Goal: Transaction & Acquisition: Purchase product/service

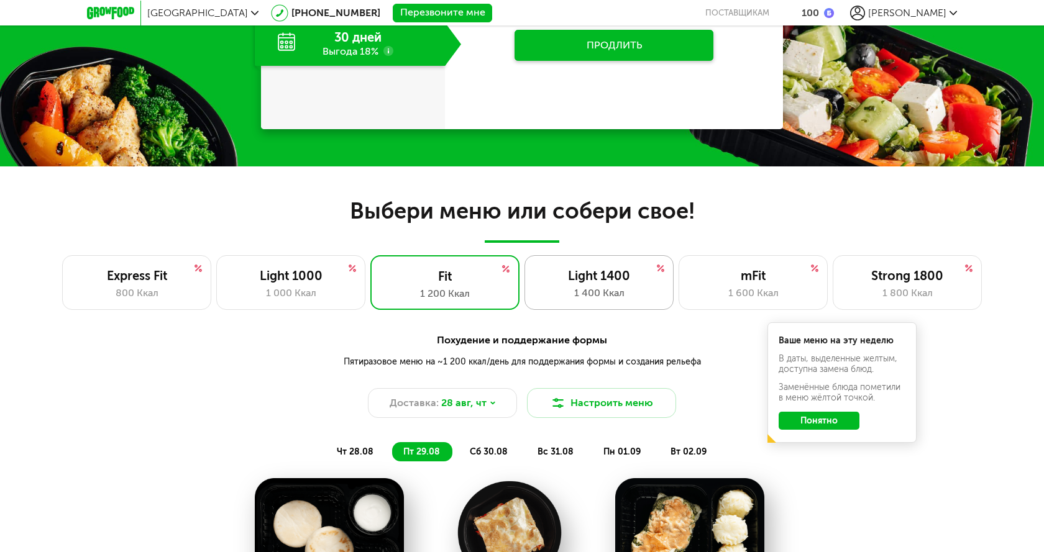
click at [607, 293] on div "1 400 Ккал" at bounding box center [598, 293] width 123 height 15
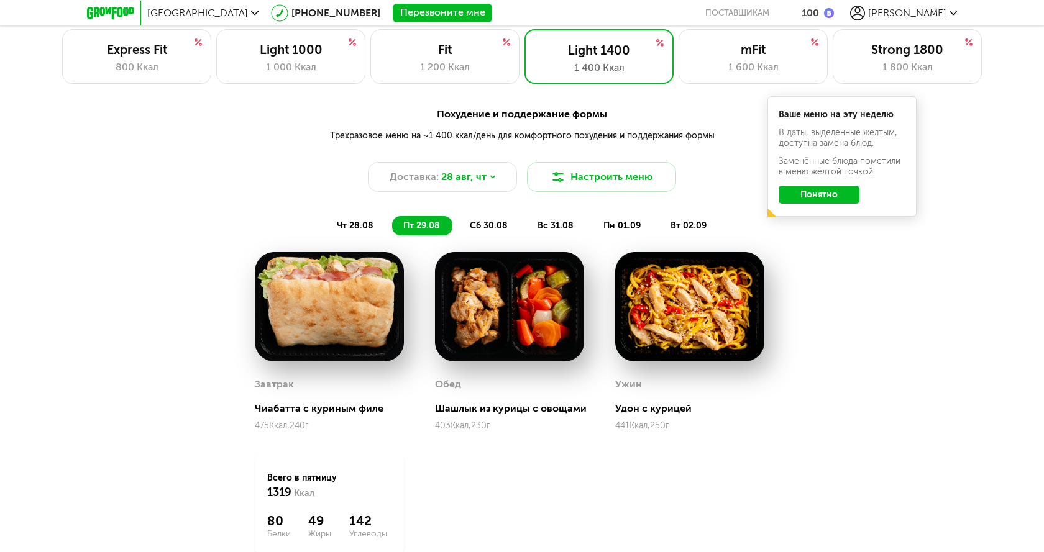
scroll to position [890, 0]
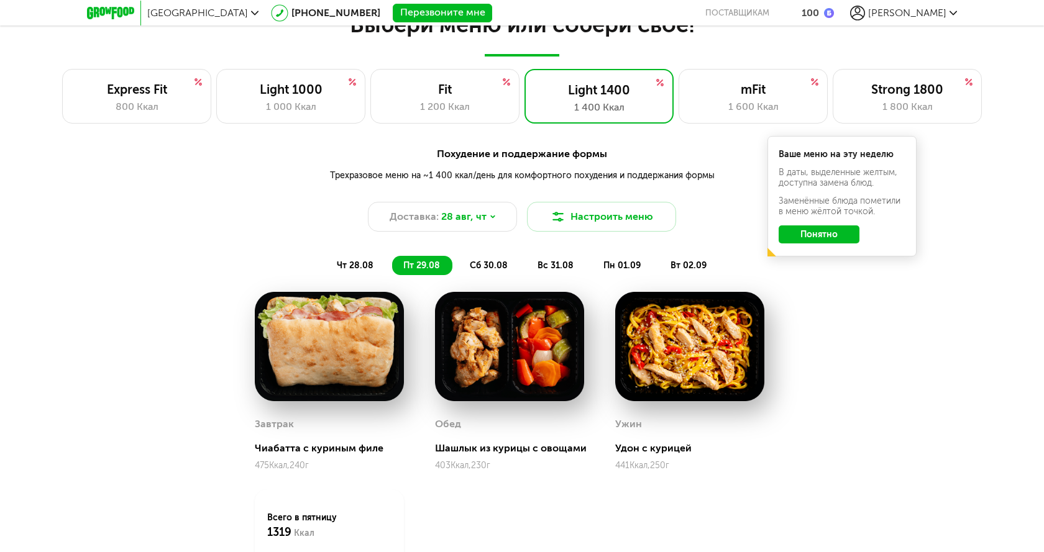
click at [494, 266] on span "сб 30.08" at bounding box center [489, 265] width 38 height 11
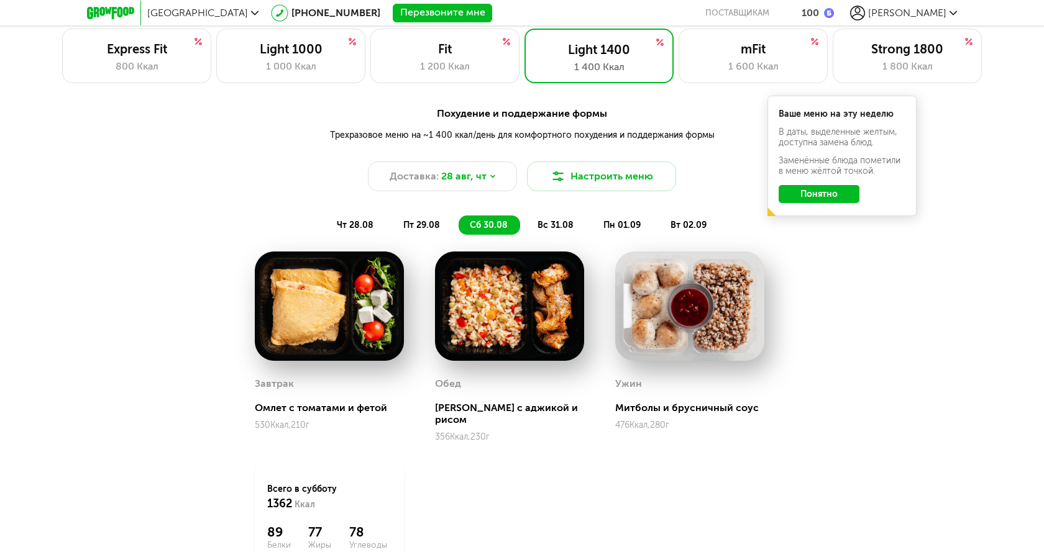
scroll to position [952, 0]
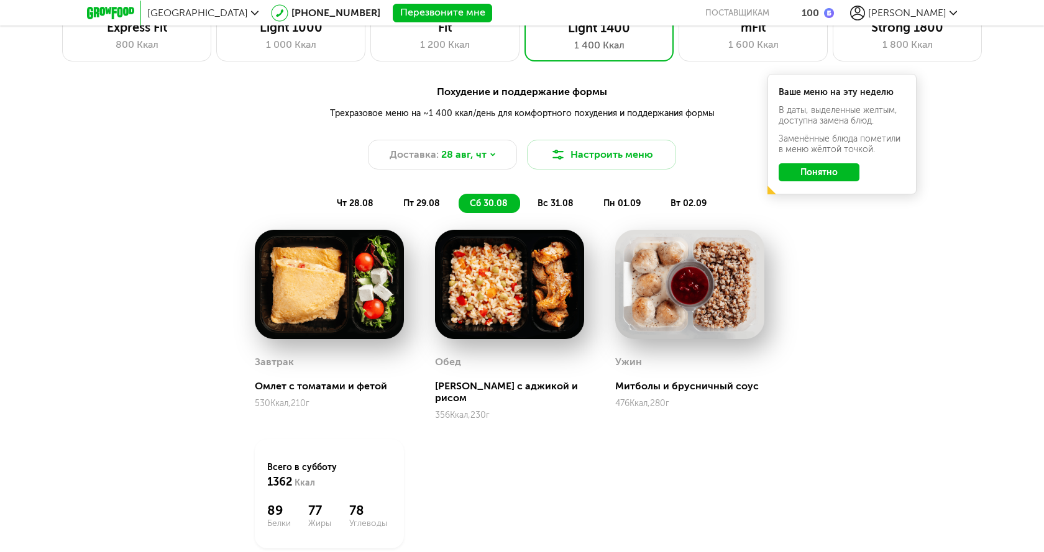
click at [563, 206] on span "вс 31.08" at bounding box center [555, 203] width 36 height 11
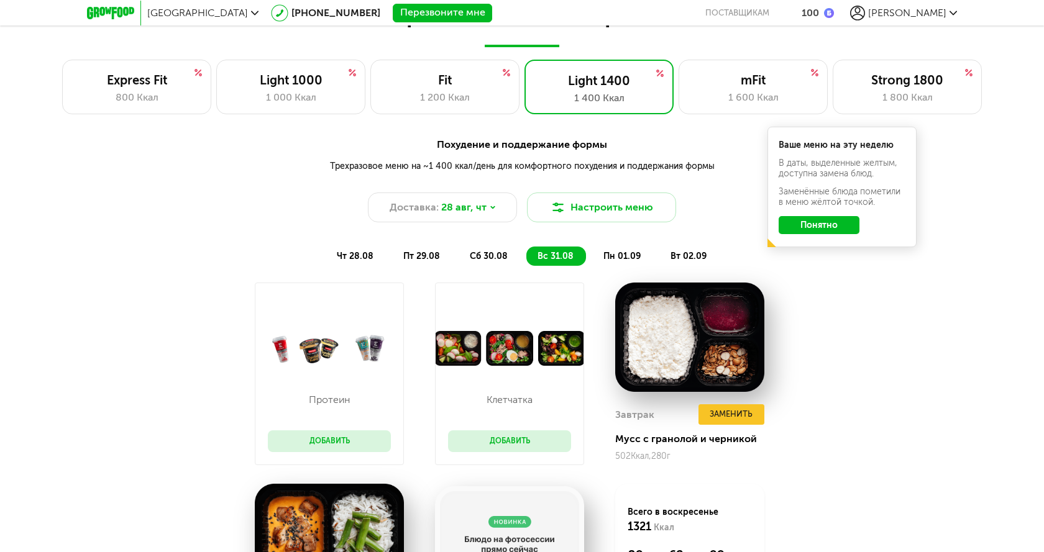
scroll to position [890, 0]
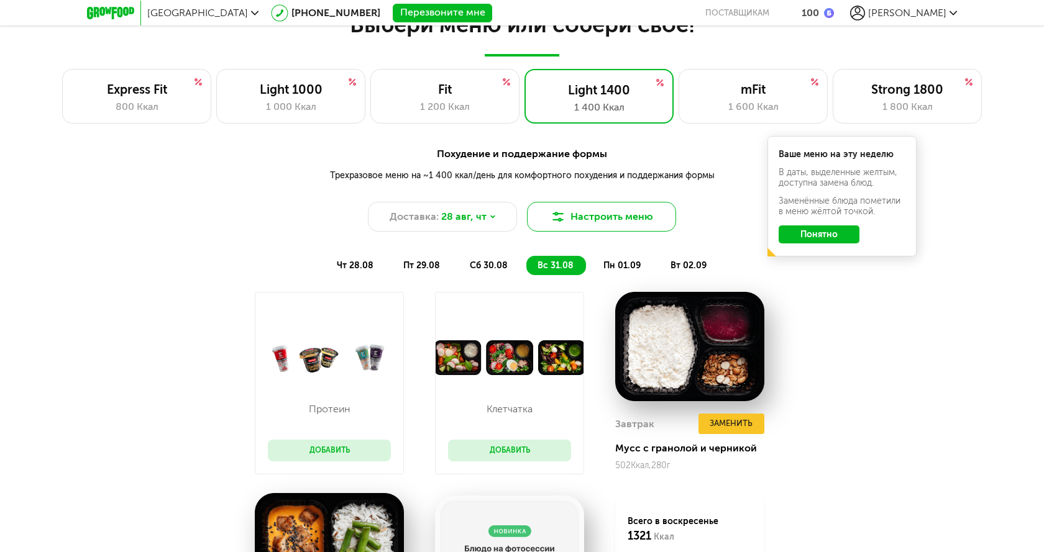
click at [594, 213] on button "Настроить меню" at bounding box center [601, 217] width 149 height 30
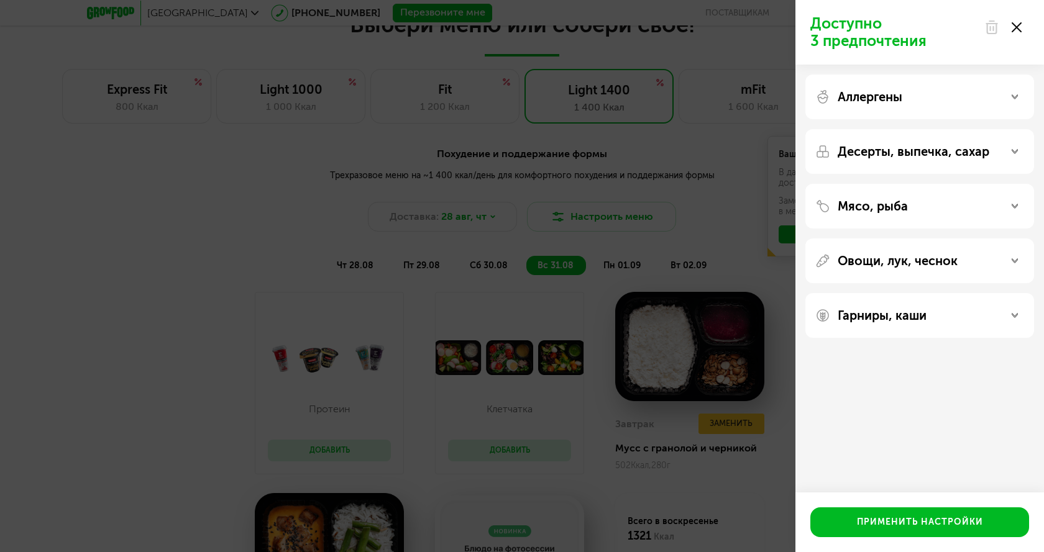
click at [1014, 25] on use at bounding box center [1016, 27] width 10 height 10
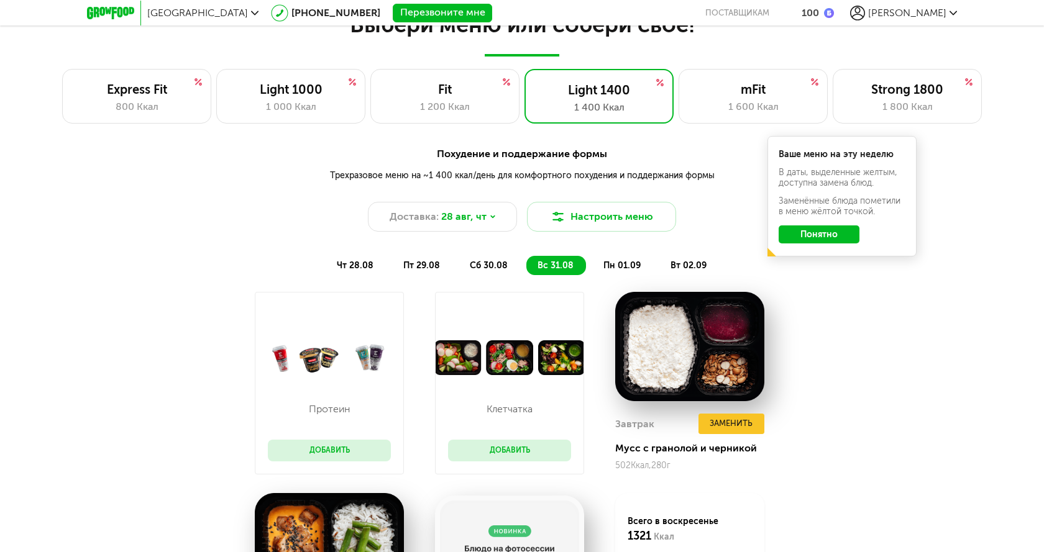
click at [801, 230] on button "Понятно" at bounding box center [818, 234] width 81 height 18
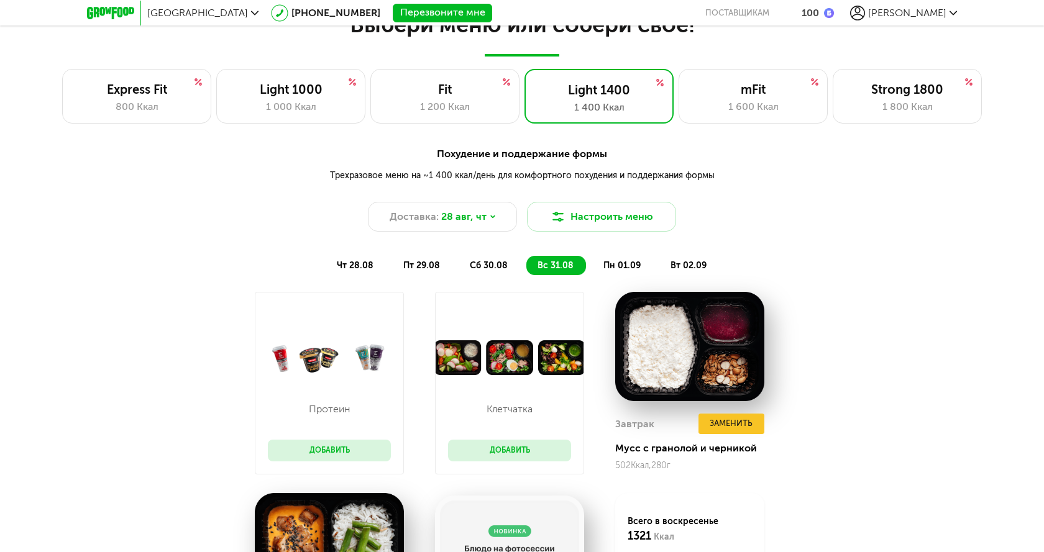
click at [614, 261] on span "пн 01.09" at bounding box center [621, 265] width 37 height 11
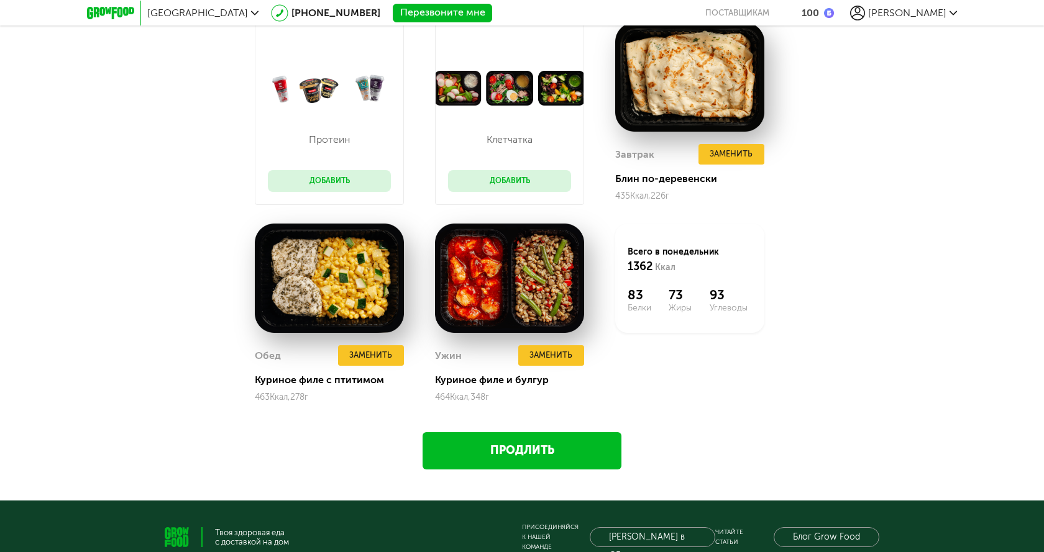
scroll to position [1076, 0]
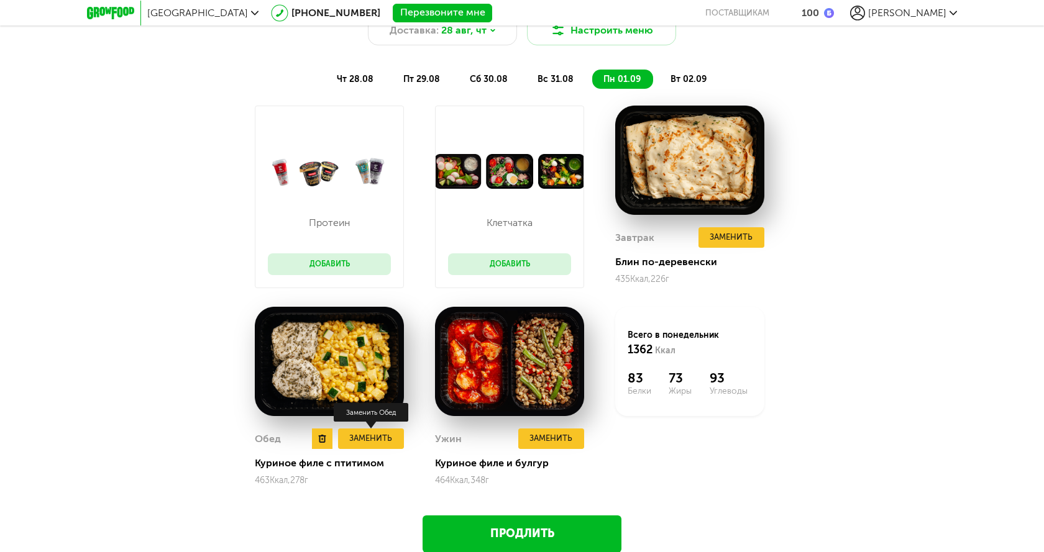
click at [357, 437] on button "Заменить" at bounding box center [371, 439] width 66 height 20
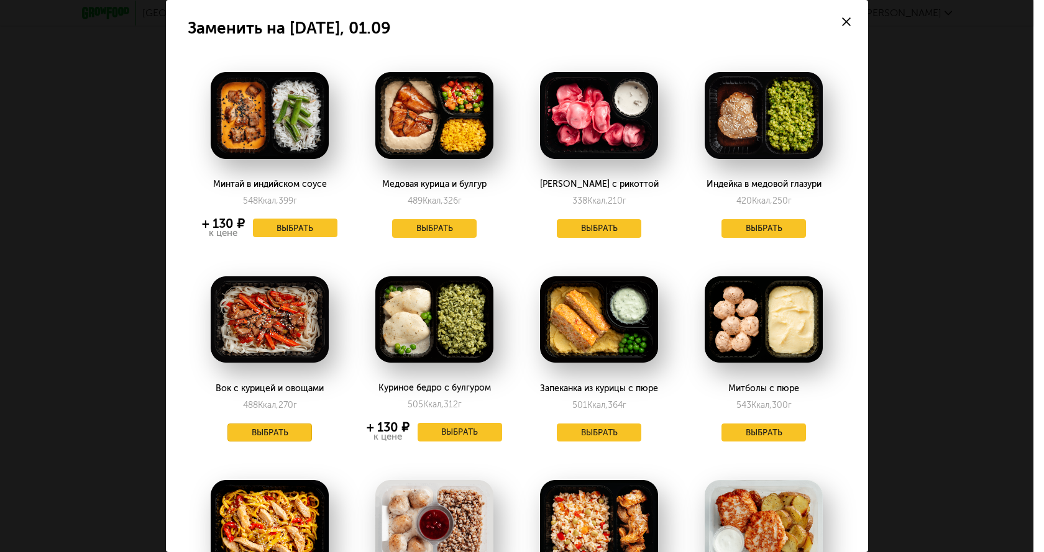
click at [275, 435] on button "Выбрать" at bounding box center [269, 433] width 84 height 19
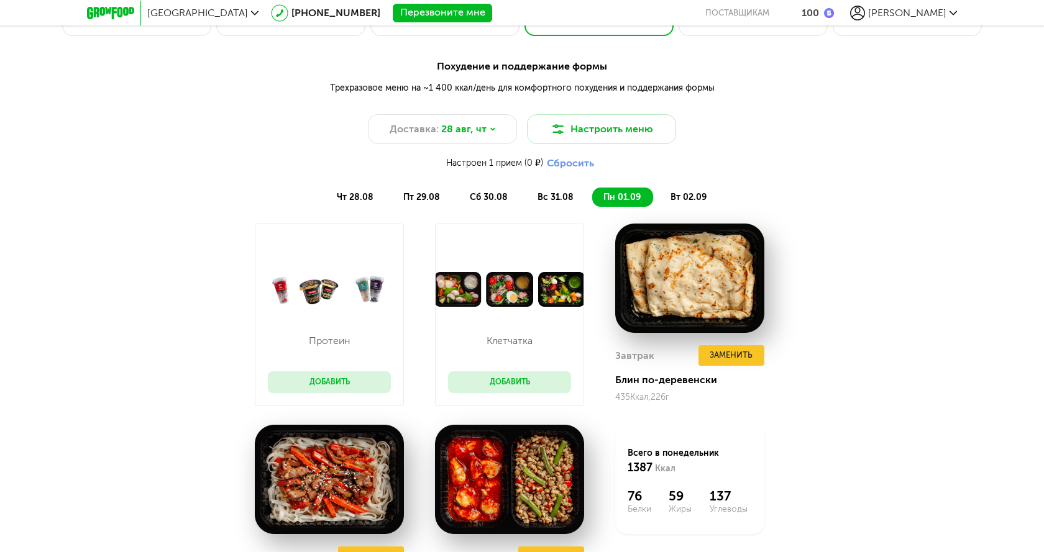
scroll to position [952, 0]
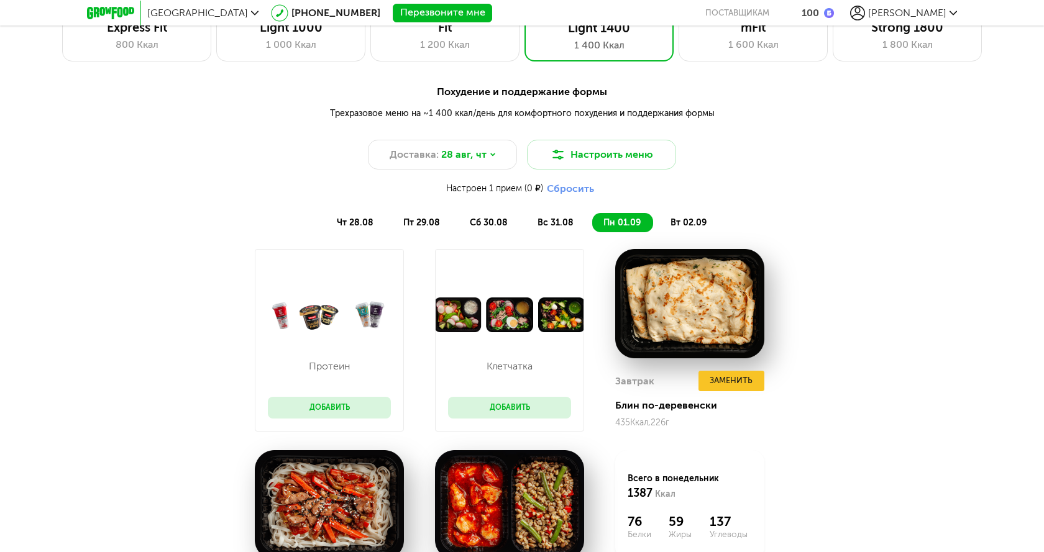
click at [691, 224] on span "вт 02.09" at bounding box center [688, 222] width 36 height 11
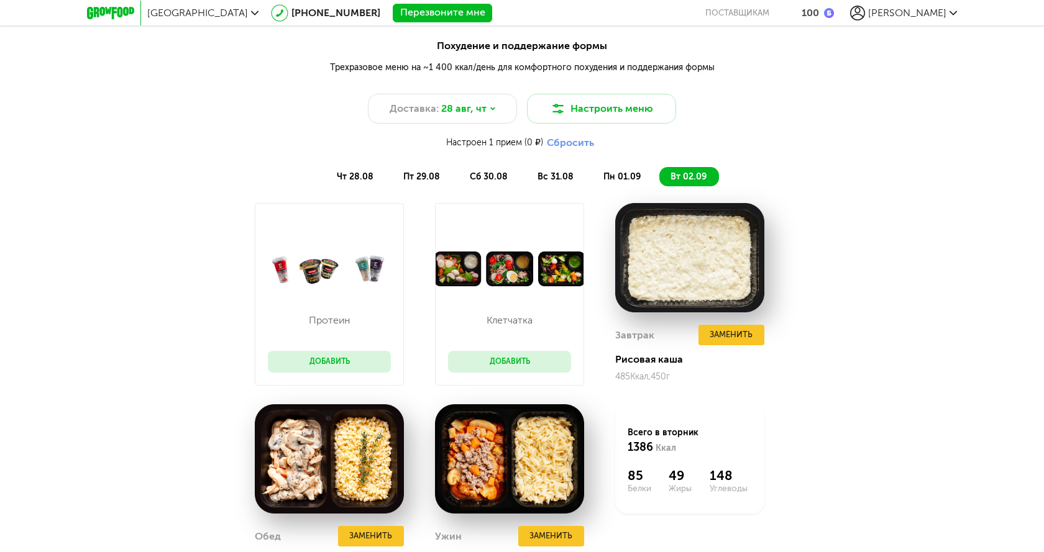
scroll to position [1139, 0]
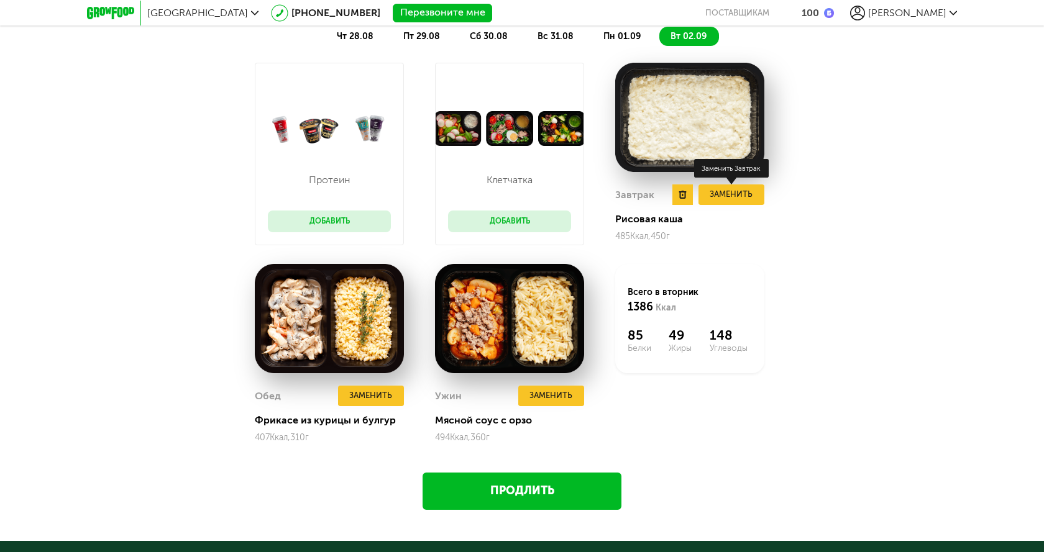
click at [755, 196] on button "Заменить" at bounding box center [731, 194] width 66 height 20
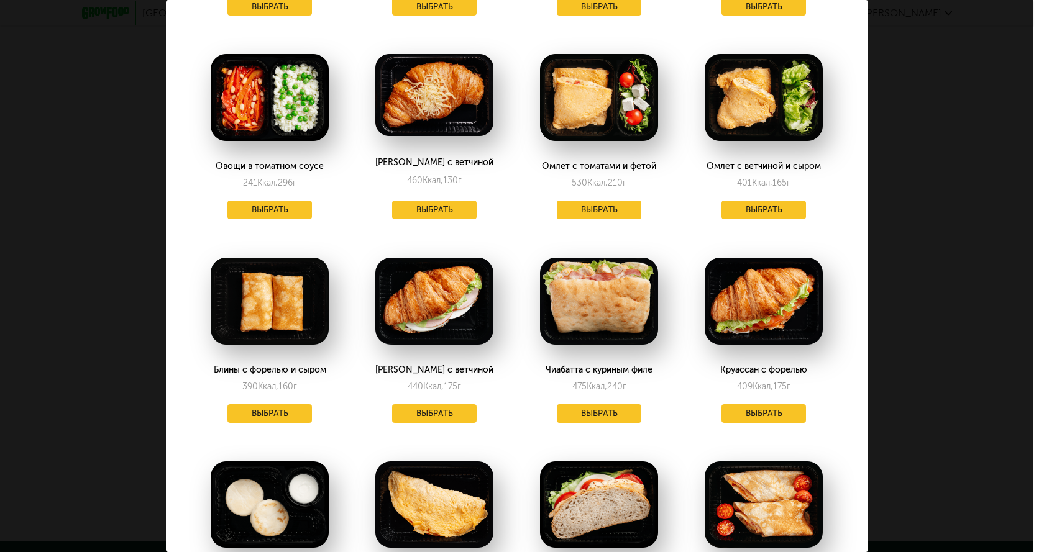
scroll to position [435, 0]
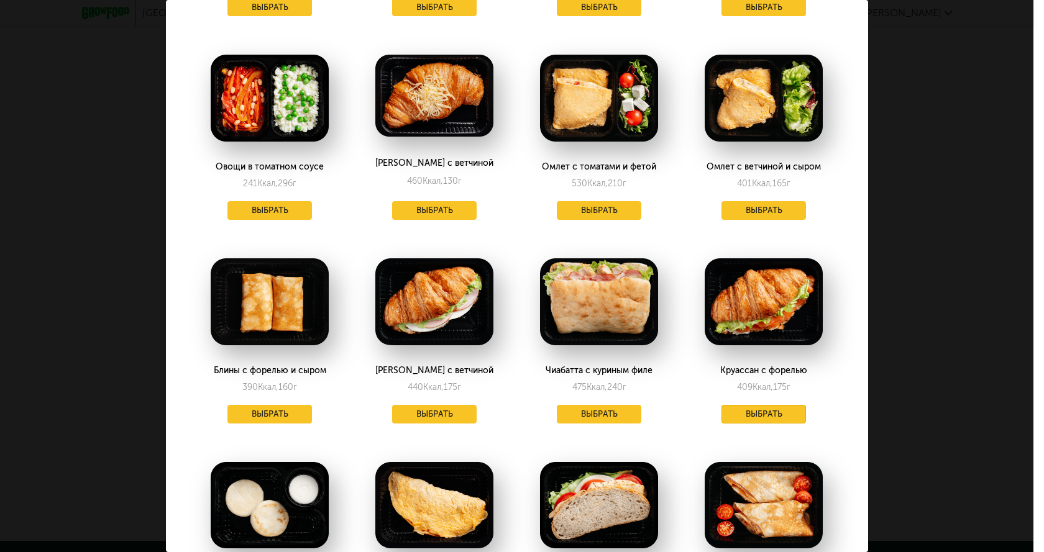
click at [768, 406] on button "Выбрать" at bounding box center [763, 414] width 84 height 19
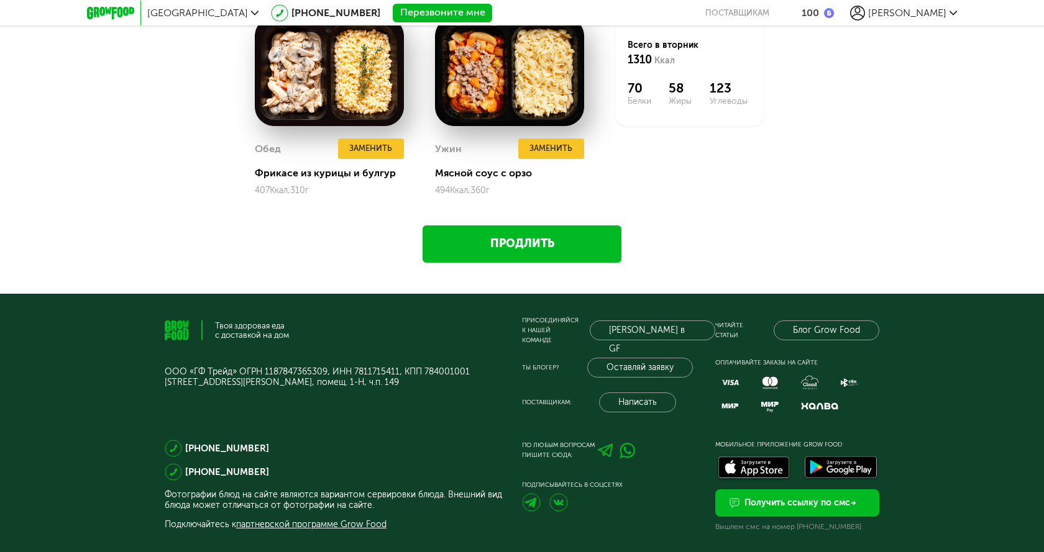
scroll to position [1387, 0]
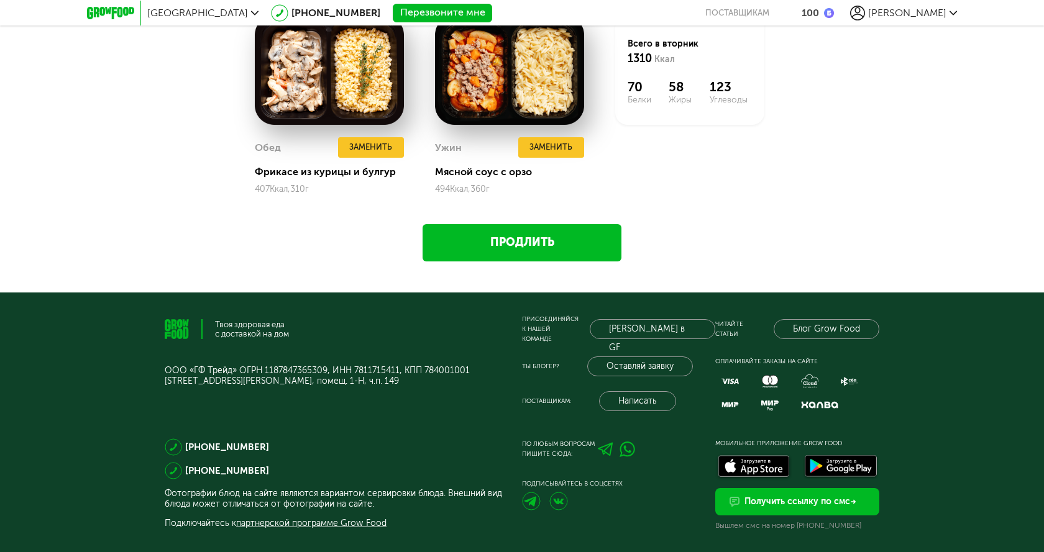
click at [537, 240] on link "Продлить" at bounding box center [521, 242] width 199 height 37
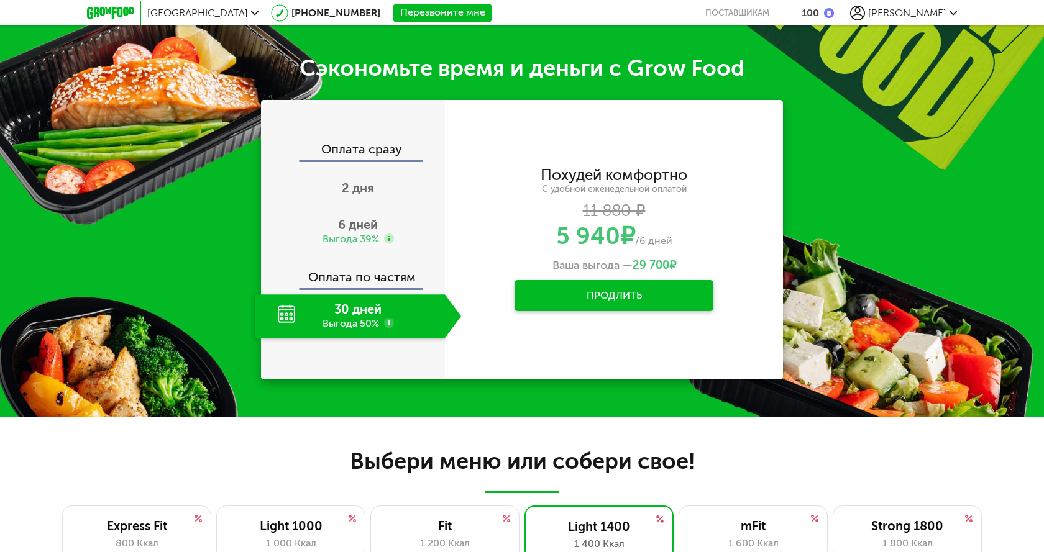
scroll to position [445, 0]
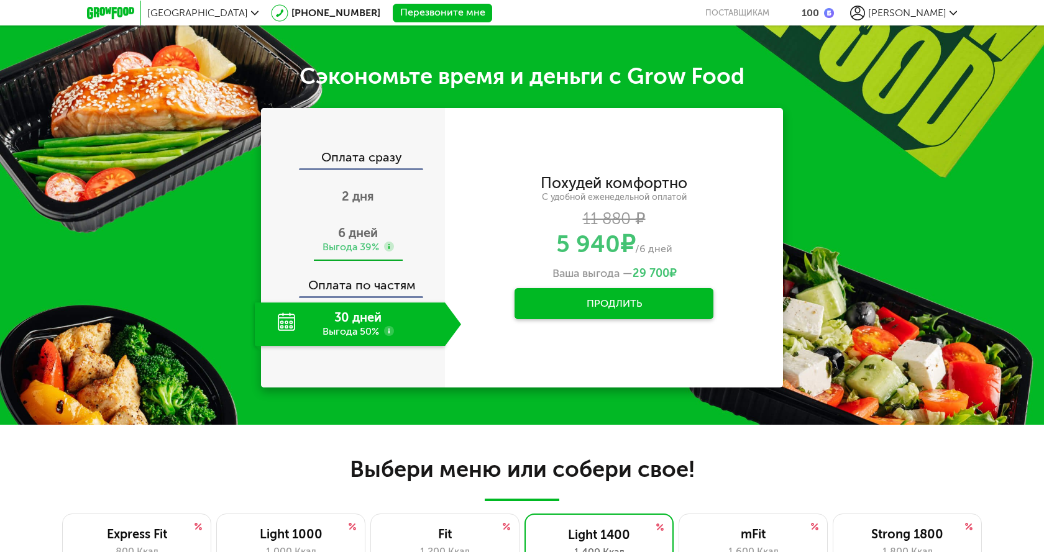
click at [340, 243] on div "Выгода 39%" at bounding box center [350, 247] width 57 height 14
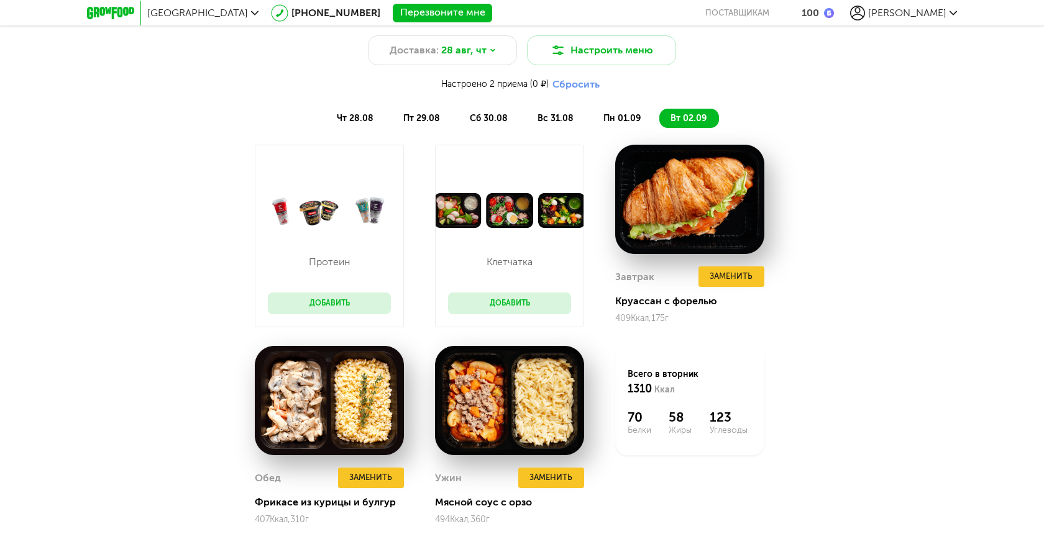
scroll to position [1129, 0]
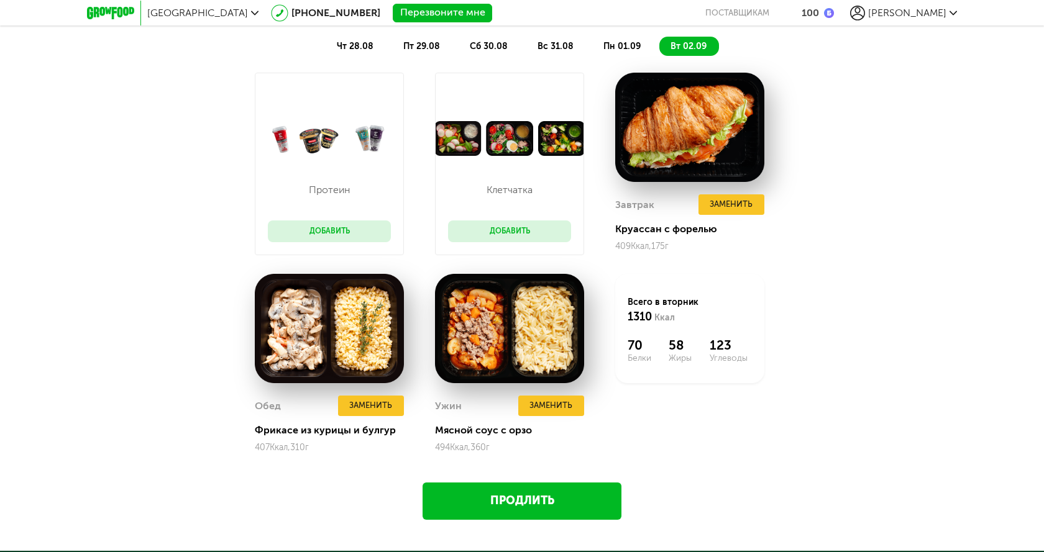
click at [630, 49] on span "пн 01.09" at bounding box center [621, 46] width 37 height 11
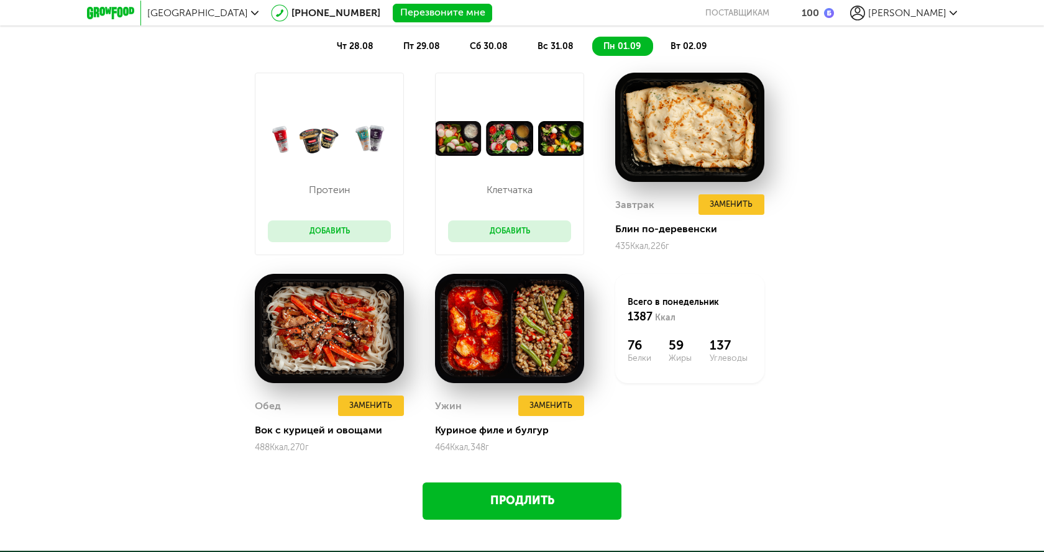
click at [563, 52] on li "вс 31.08" at bounding box center [556, 46] width 60 height 19
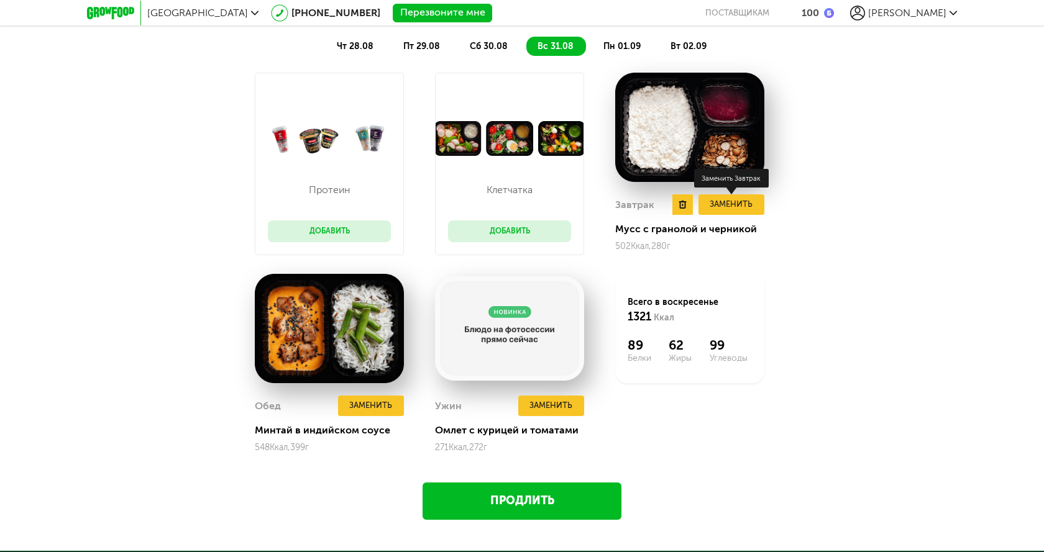
click at [742, 200] on button "Заменить" at bounding box center [731, 204] width 66 height 20
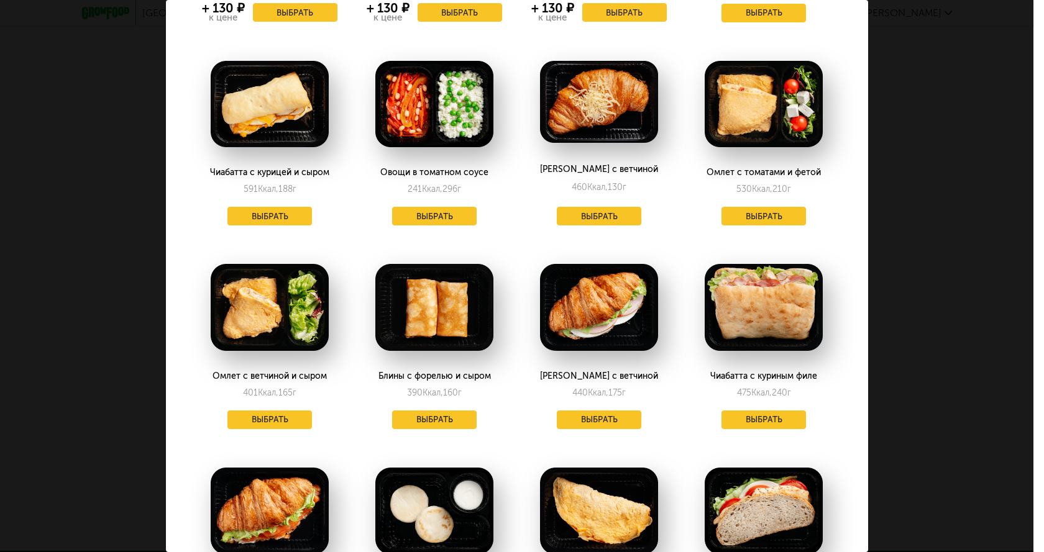
scroll to position [176, 0]
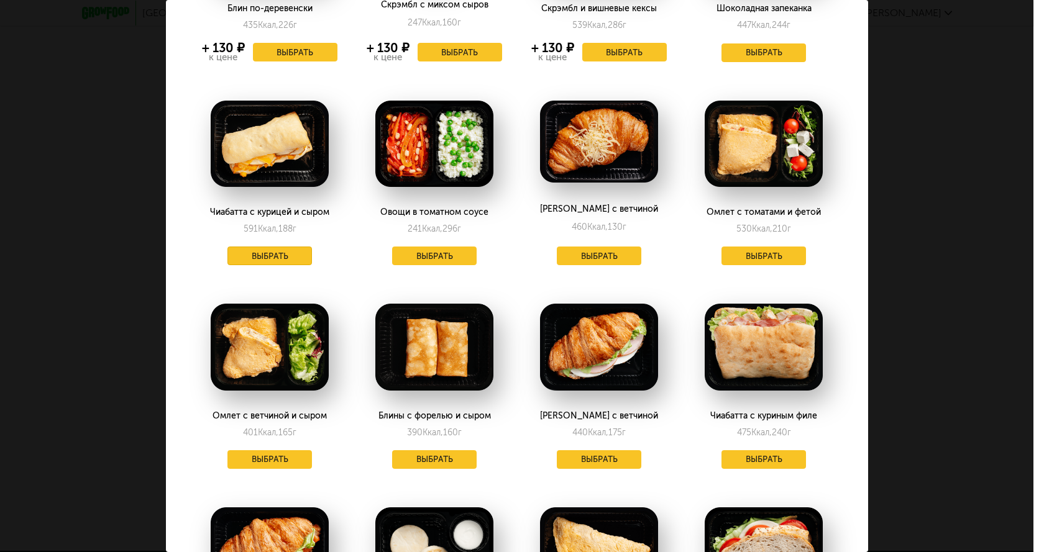
click at [269, 258] on button "Выбрать" at bounding box center [269, 256] width 84 height 19
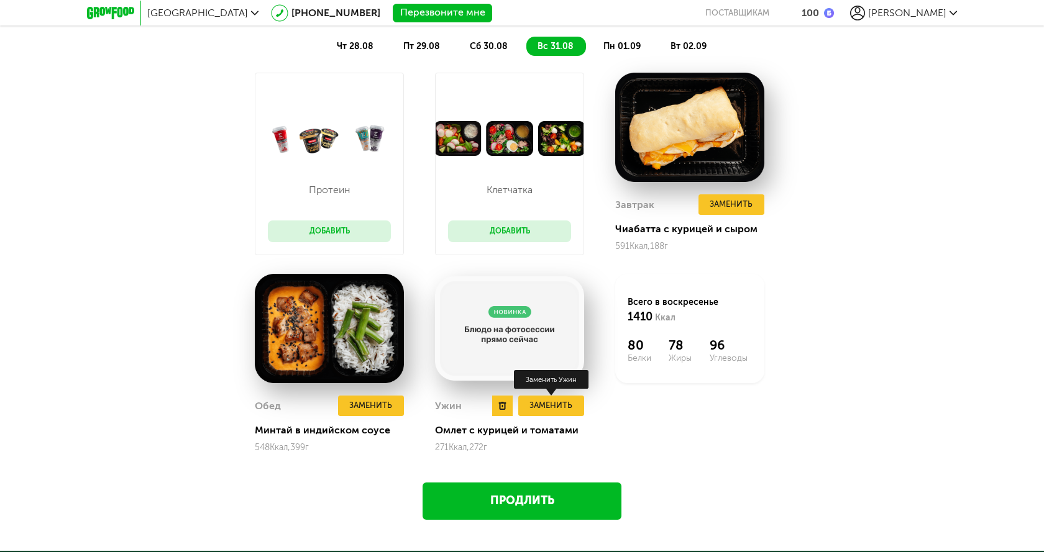
click at [555, 407] on button "Заменить" at bounding box center [551, 406] width 66 height 20
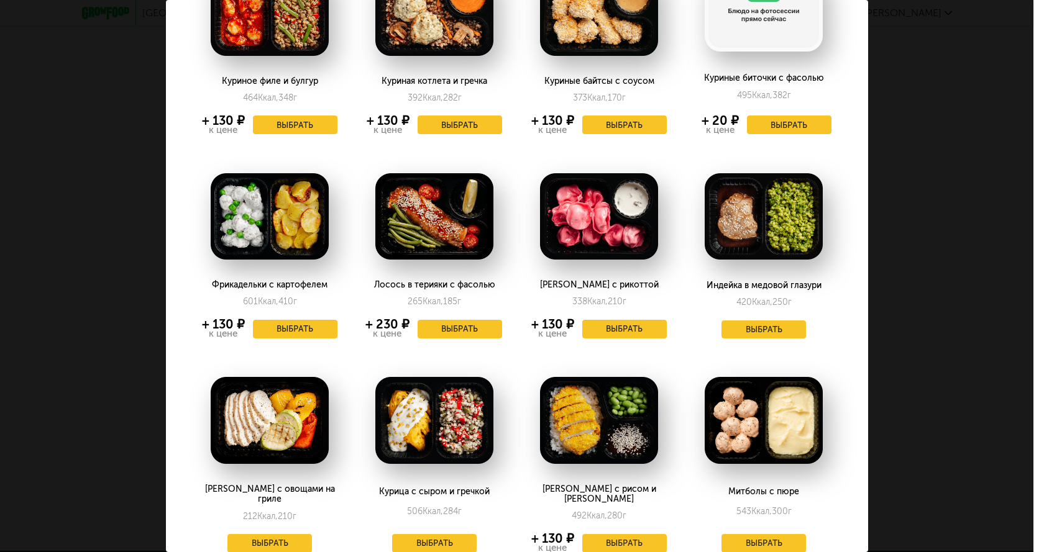
scroll to position [124, 0]
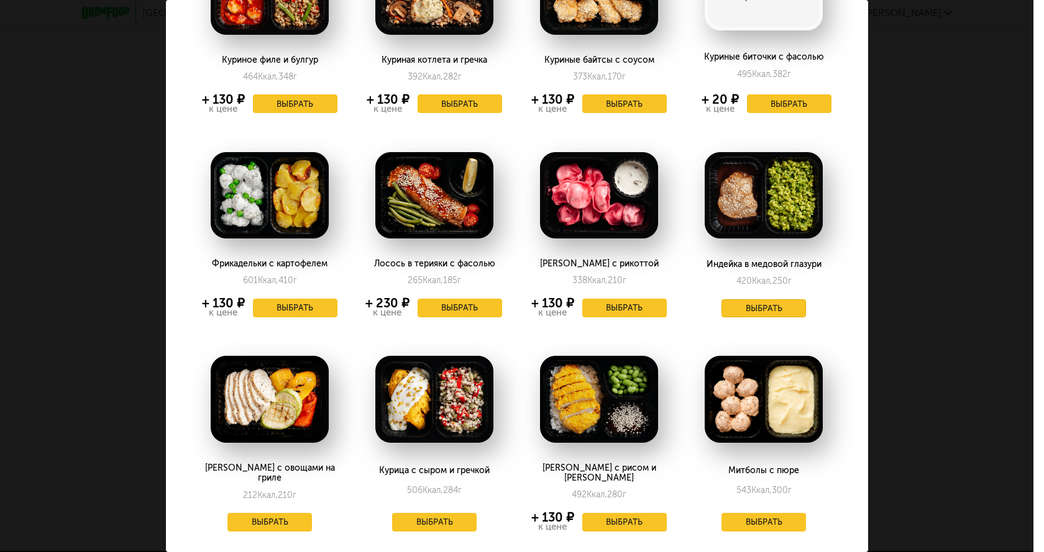
click at [776, 311] on button "Выбрать" at bounding box center [763, 308] width 84 height 19
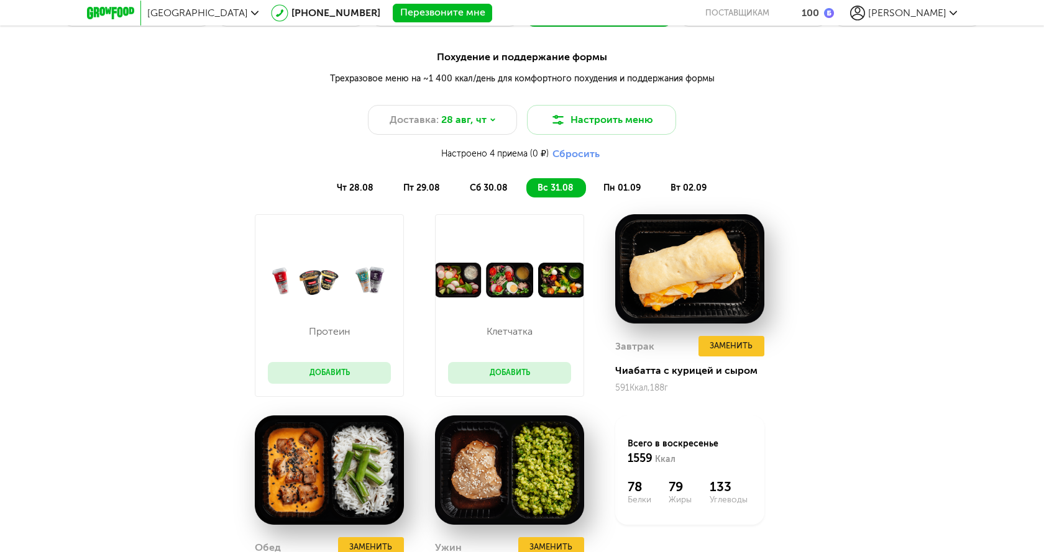
scroll to position [1004, 0]
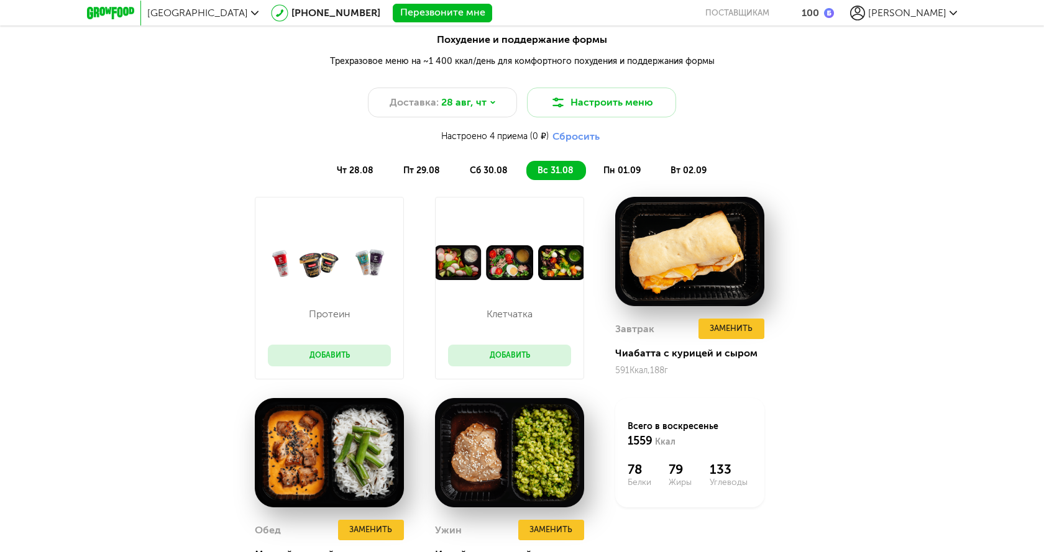
click at [490, 175] on span "сб 30.08" at bounding box center [489, 170] width 38 height 11
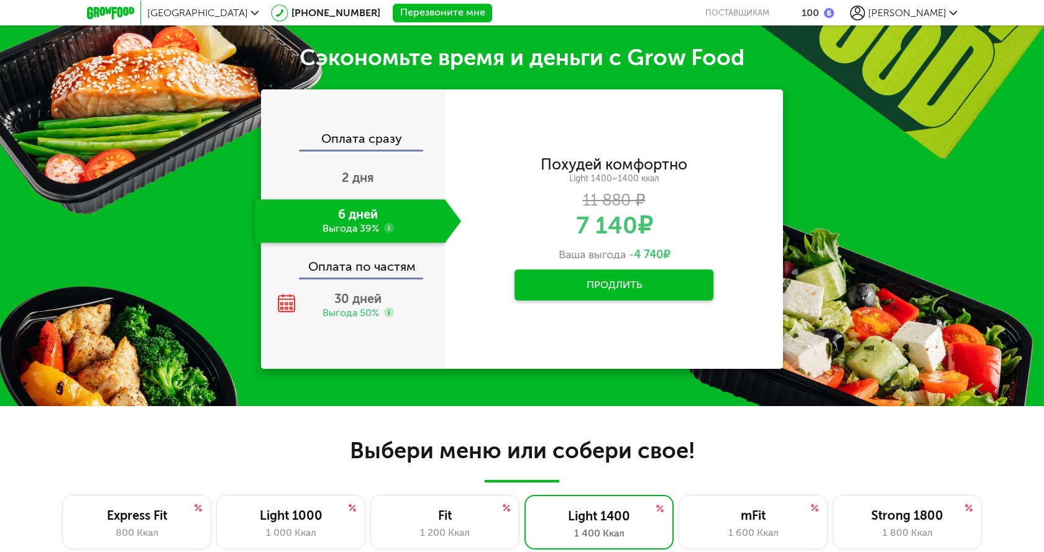
scroll to position [445, 0]
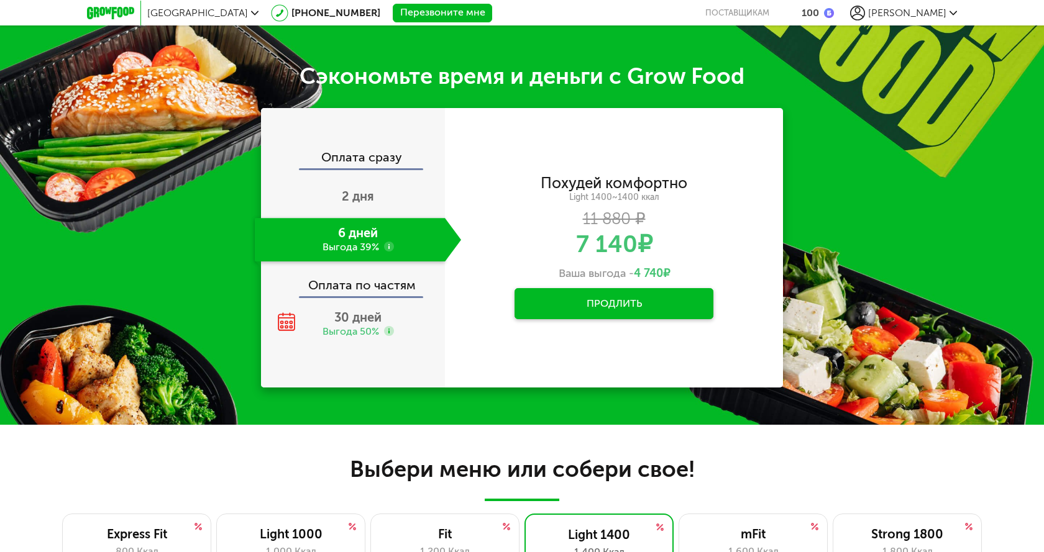
click at [663, 309] on button "Продлить" at bounding box center [613, 303] width 199 height 31
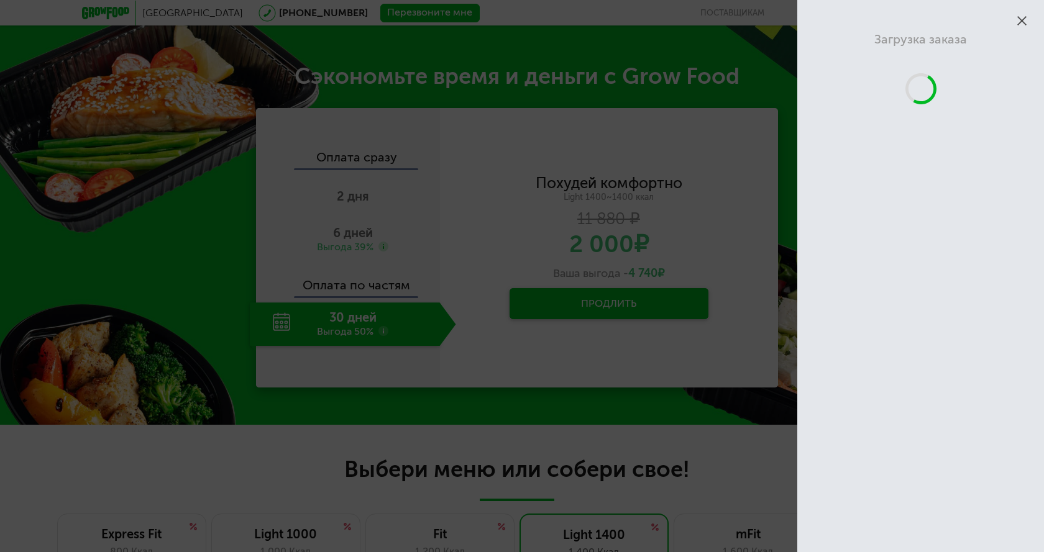
scroll to position [825, 0]
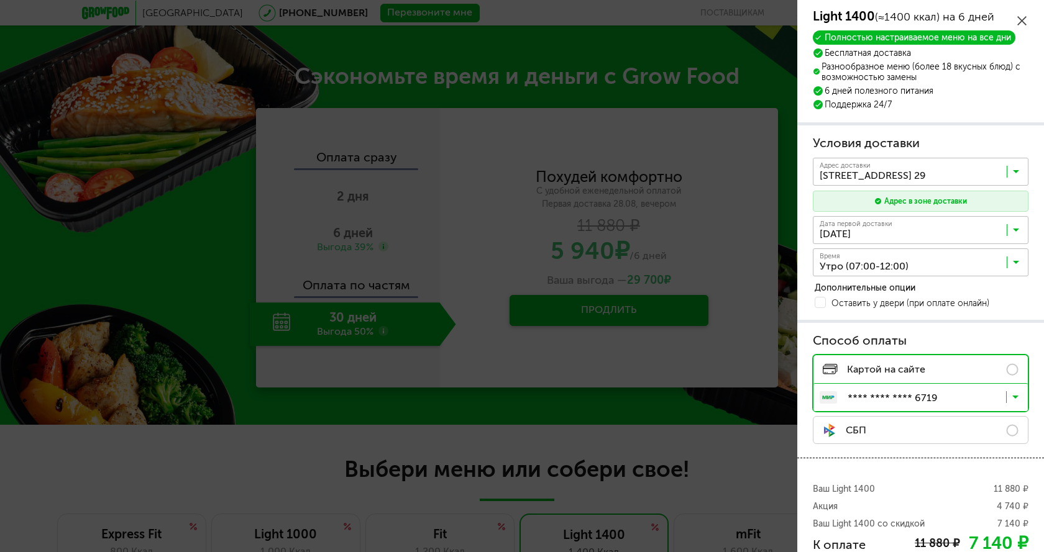
click at [1019, 21] on icon at bounding box center [1021, 20] width 9 height 9
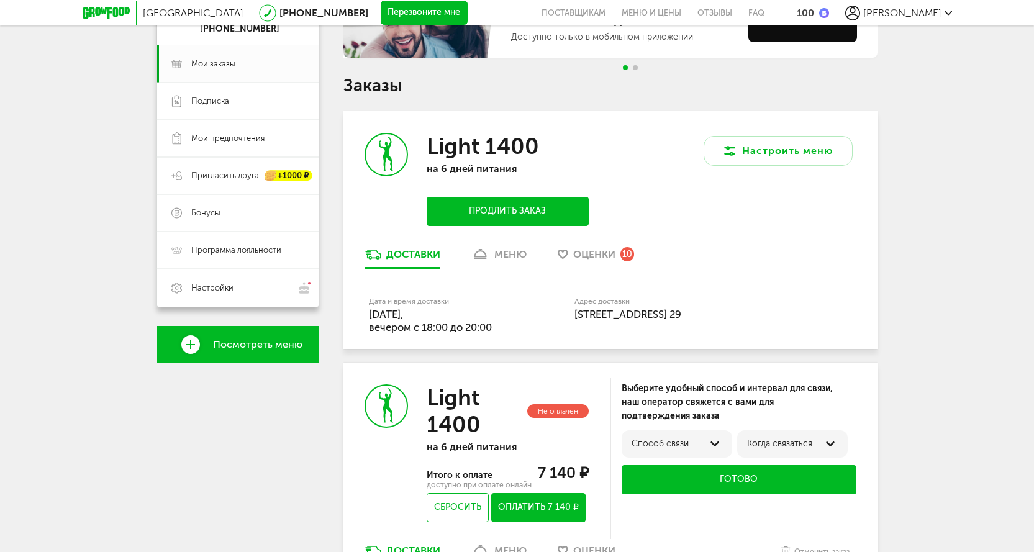
scroll to position [62, 0]
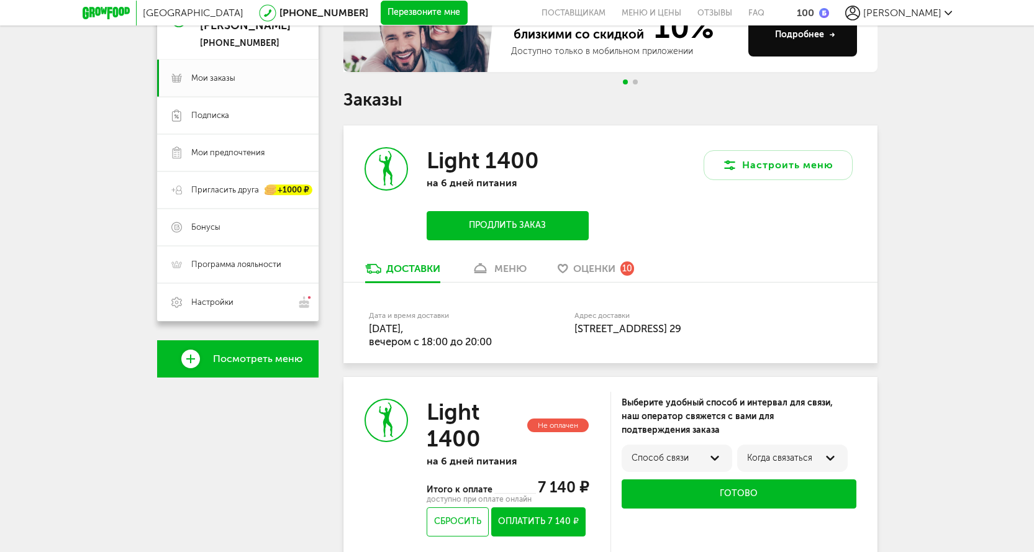
click at [537, 221] on button "Продлить заказ" at bounding box center [507, 225] width 161 height 29
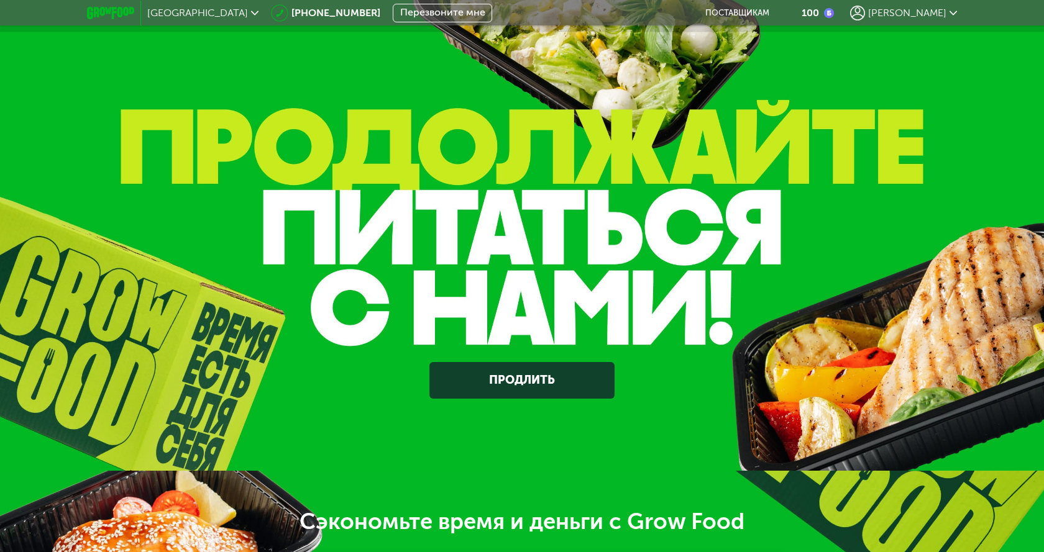
click at [947, 14] on div "[PERSON_NAME]" at bounding box center [903, 13] width 107 height 15
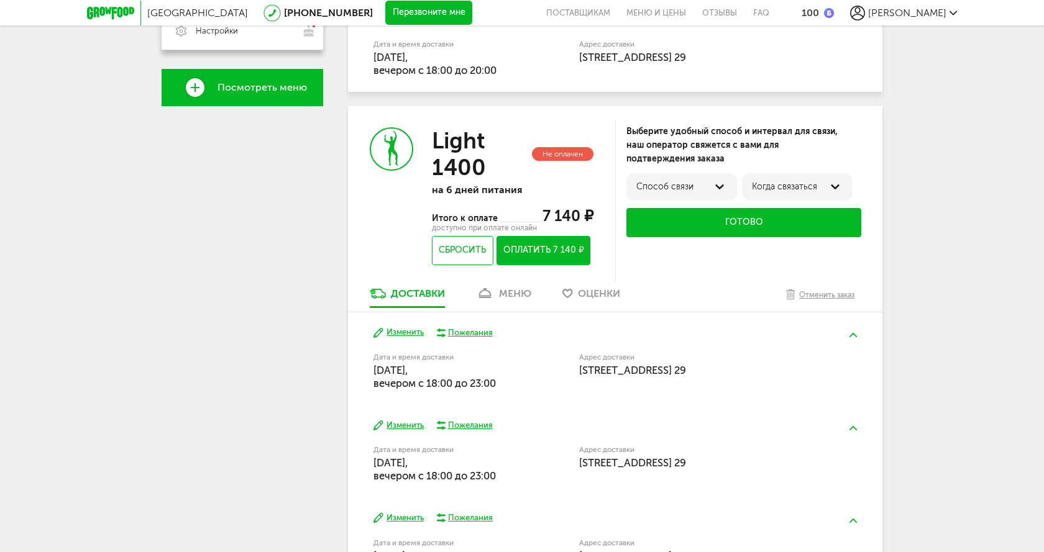
scroll to position [435, 0]
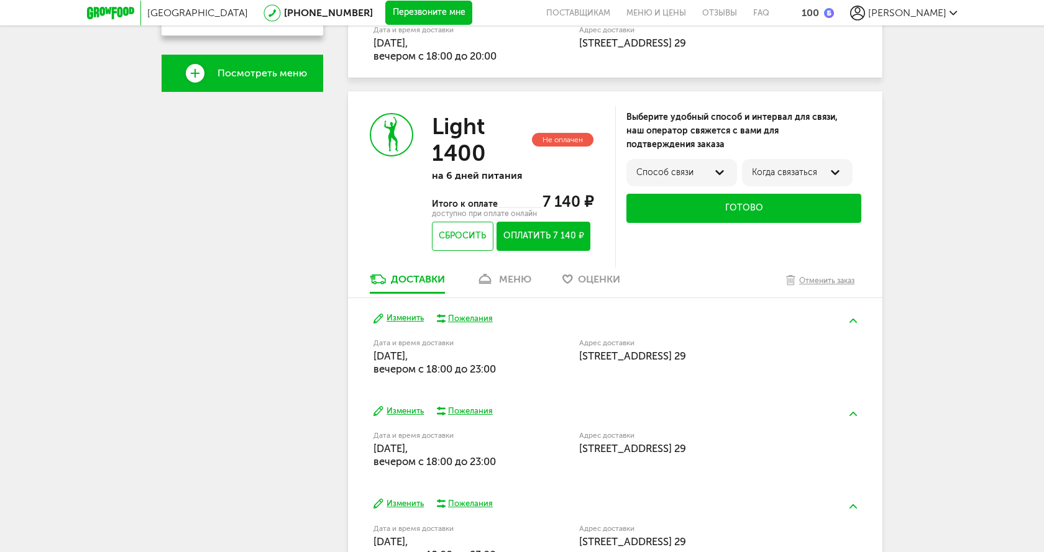
click at [528, 275] on div "меню" at bounding box center [515, 279] width 32 height 12
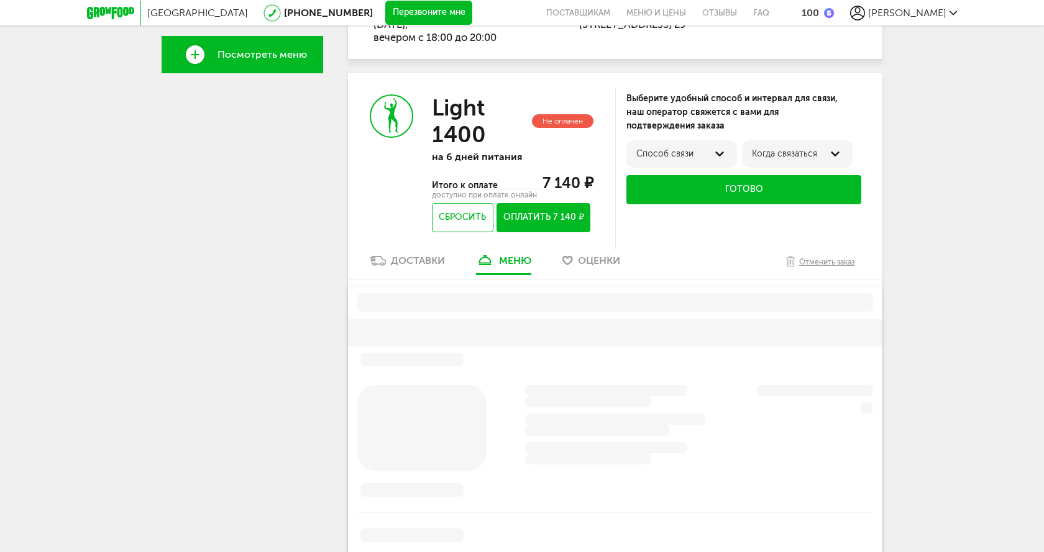
scroll to position [495, 0]
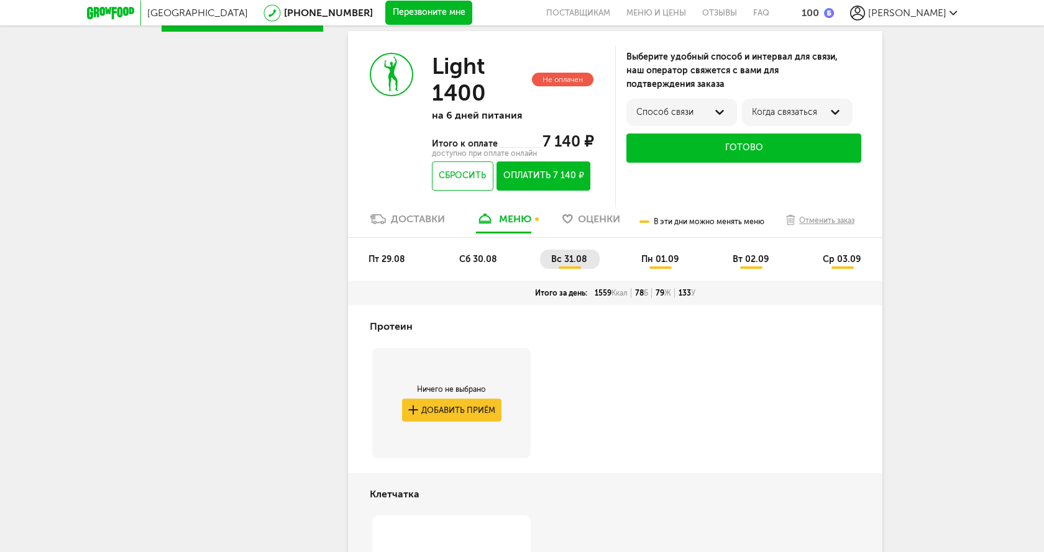
click at [483, 257] on span "сб 30.08" at bounding box center [478, 259] width 38 height 11
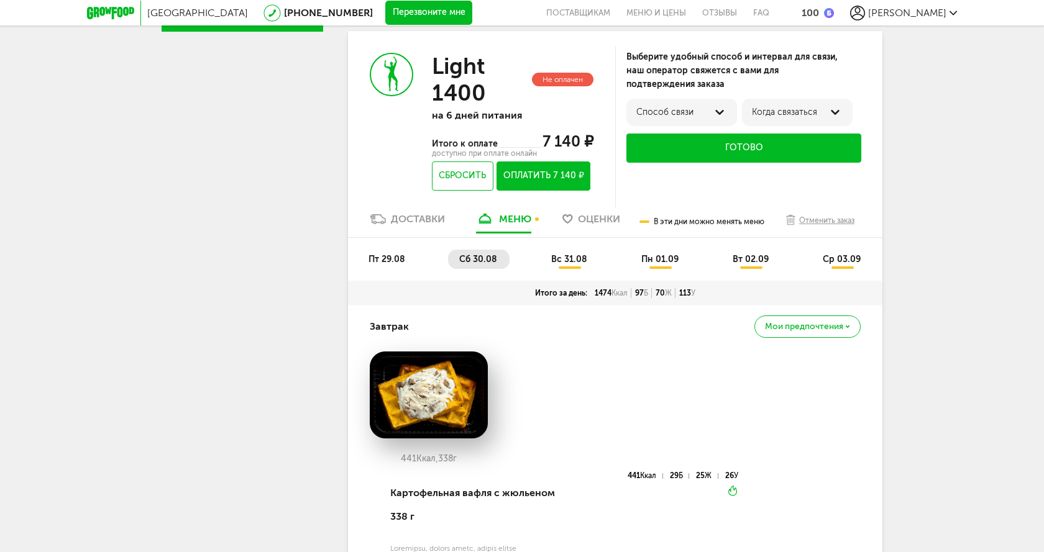
click at [389, 257] on span "пт 29.08" at bounding box center [386, 259] width 37 height 11
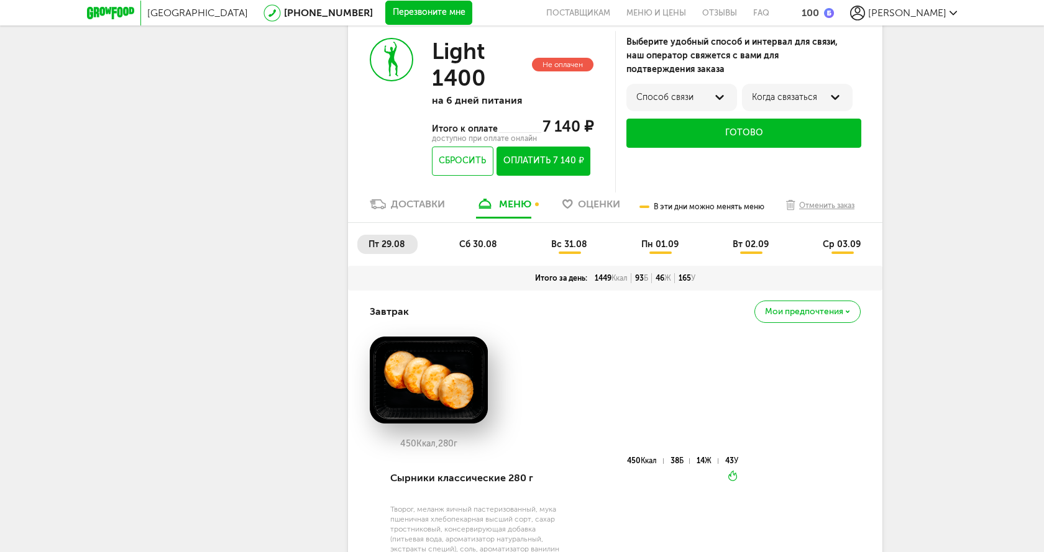
scroll to position [433, 0]
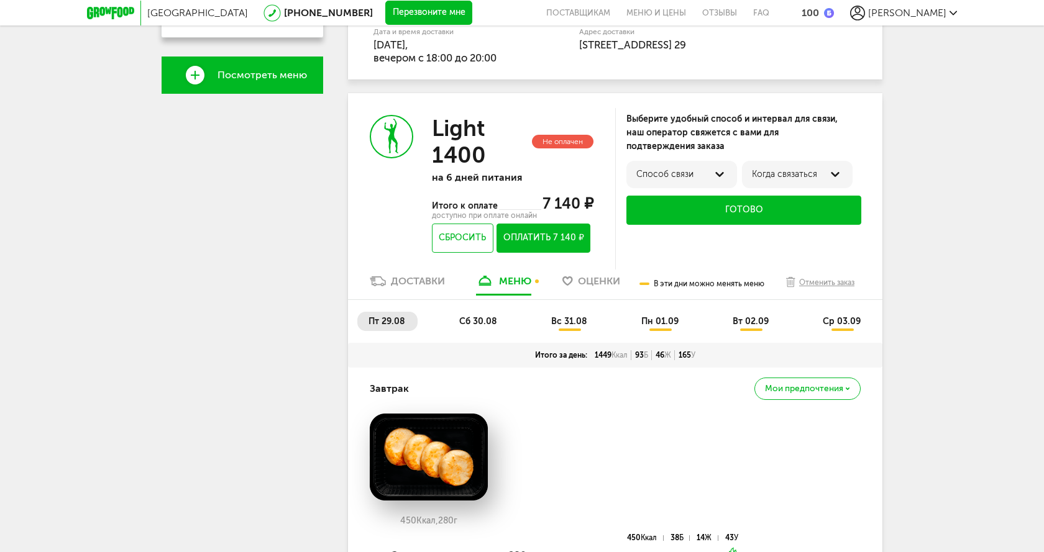
click at [480, 321] on span "сб 30.08" at bounding box center [478, 321] width 38 height 11
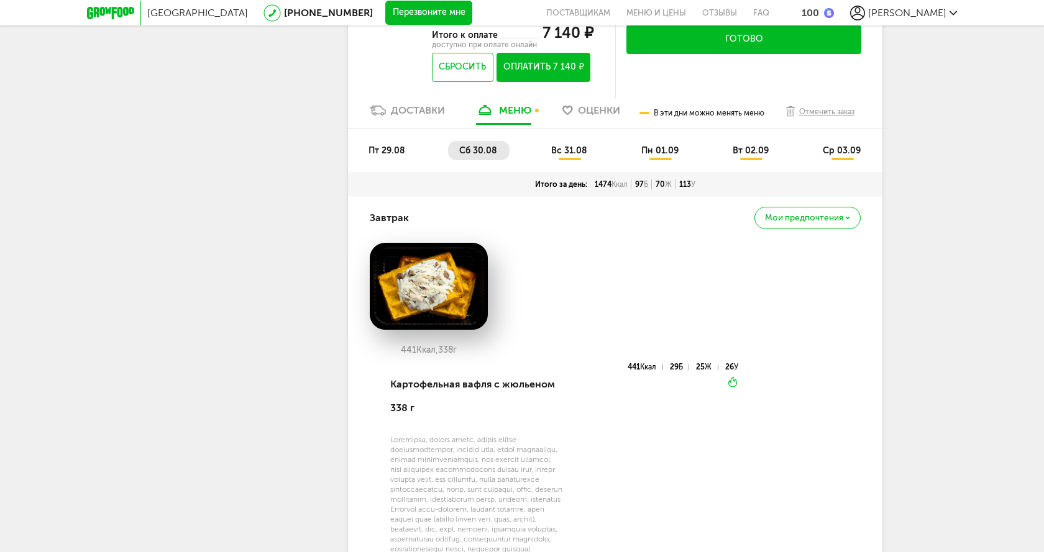
scroll to position [495, 0]
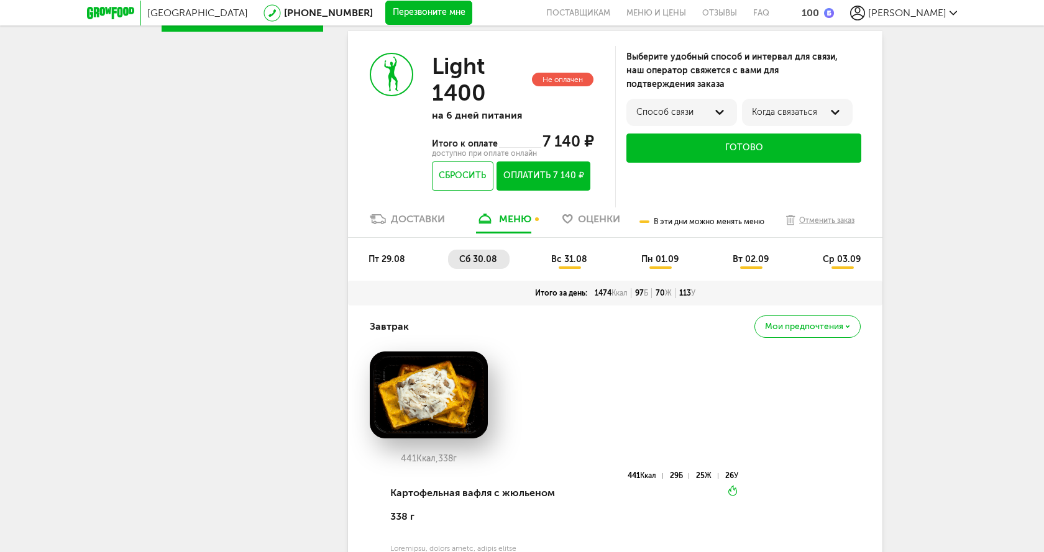
click at [580, 261] on span "вс 31.08" at bounding box center [569, 259] width 36 height 11
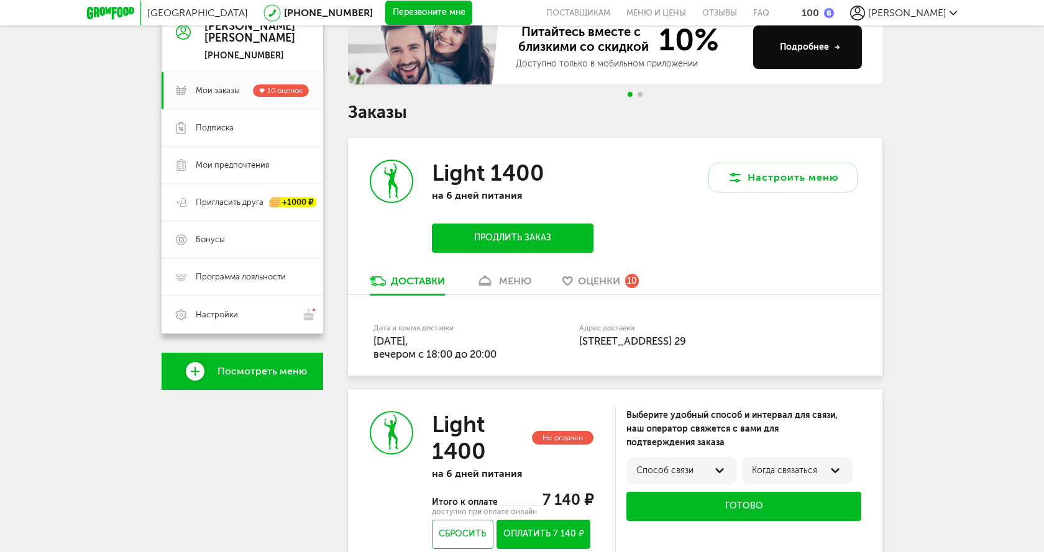
scroll to position [247, 0]
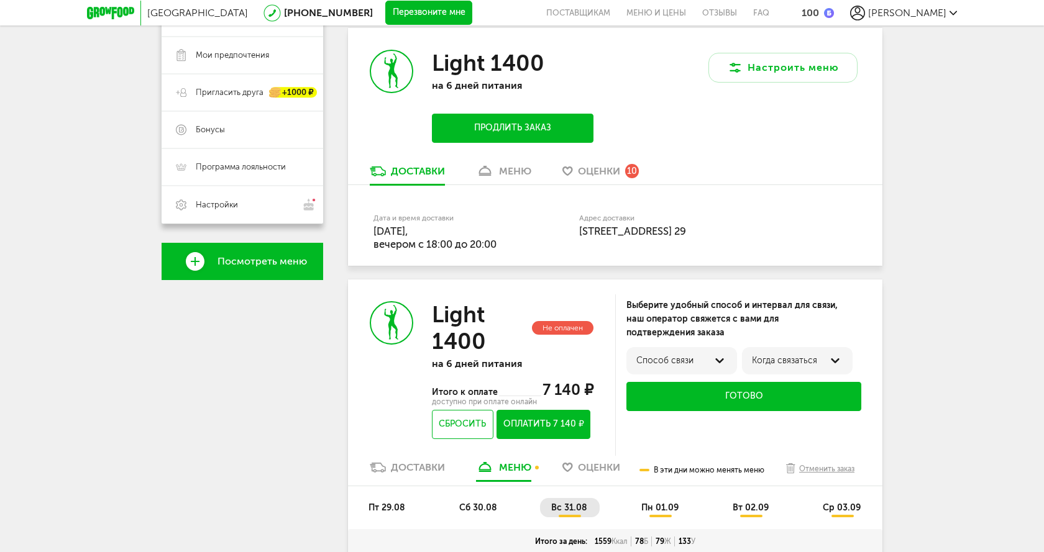
click at [428, 466] on div "Доставки" at bounding box center [418, 468] width 54 height 12
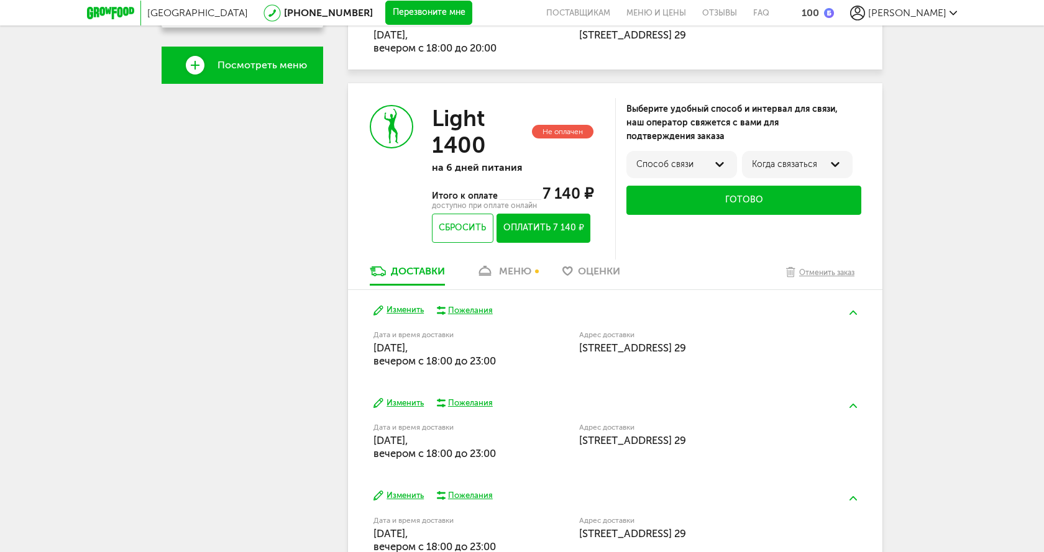
scroll to position [495, 0]
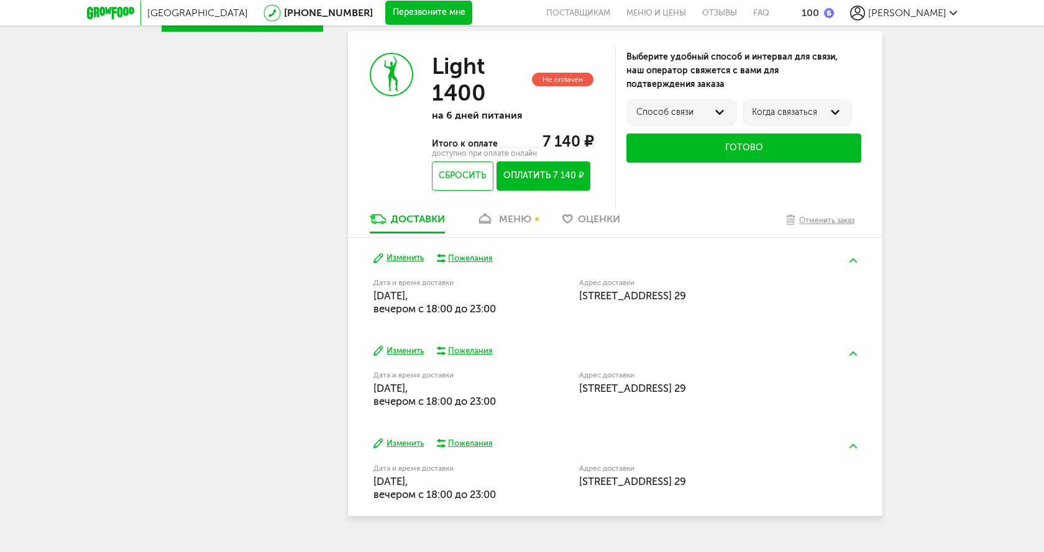
click at [400, 258] on button "Изменить" at bounding box center [398, 258] width 50 height 12
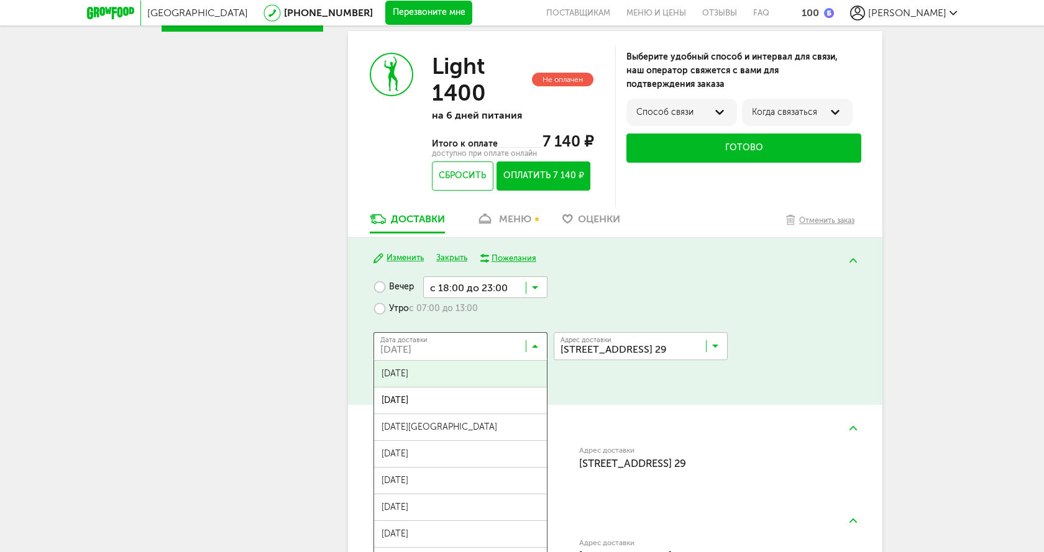
click at [535, 349] on icon at bounding box center [535, 349] width 6 height 12
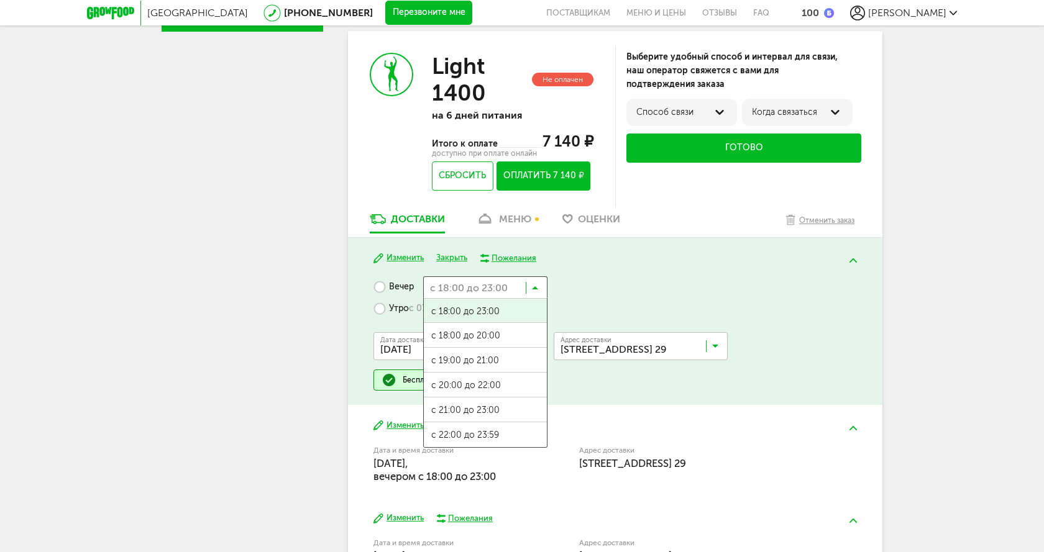
click at [533, 288] on icon at bounding box center [535, 290] width 6 height 12
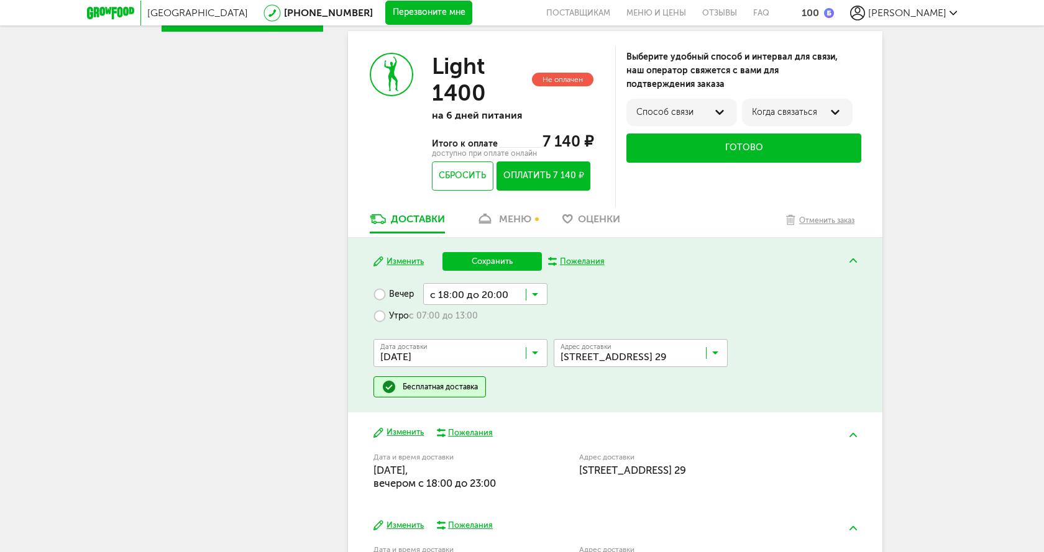
click at [494, 337] on span "с 18:00 до 20:00" at bounding box center [485, 343] width 123 height 26
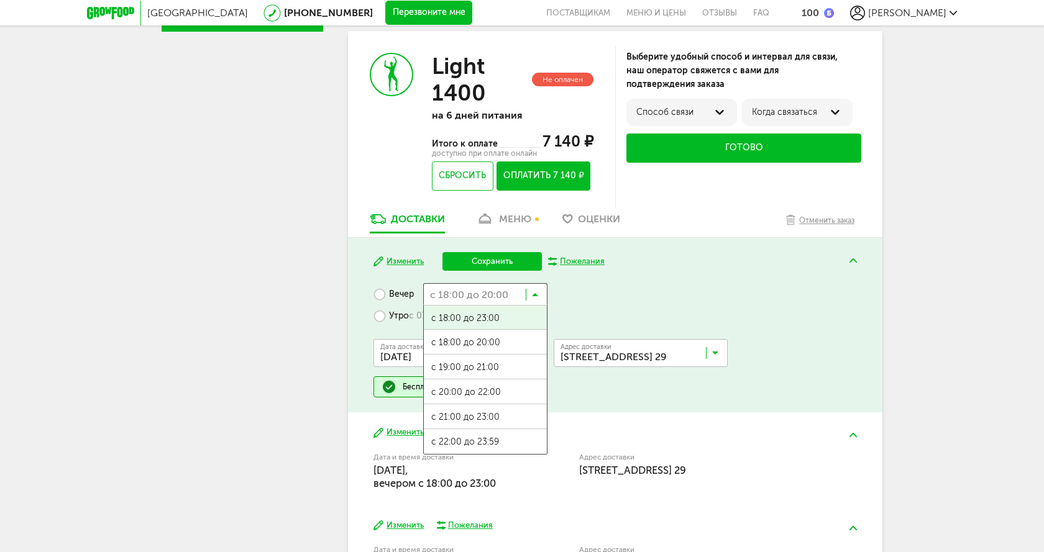
click at [536, 296] on icon at bounding box center [535, 297] width 6 height 12
click at [489, 368] on span "с 19:00 до 21:00" at bounding box center [485, 368] width 123 height 26
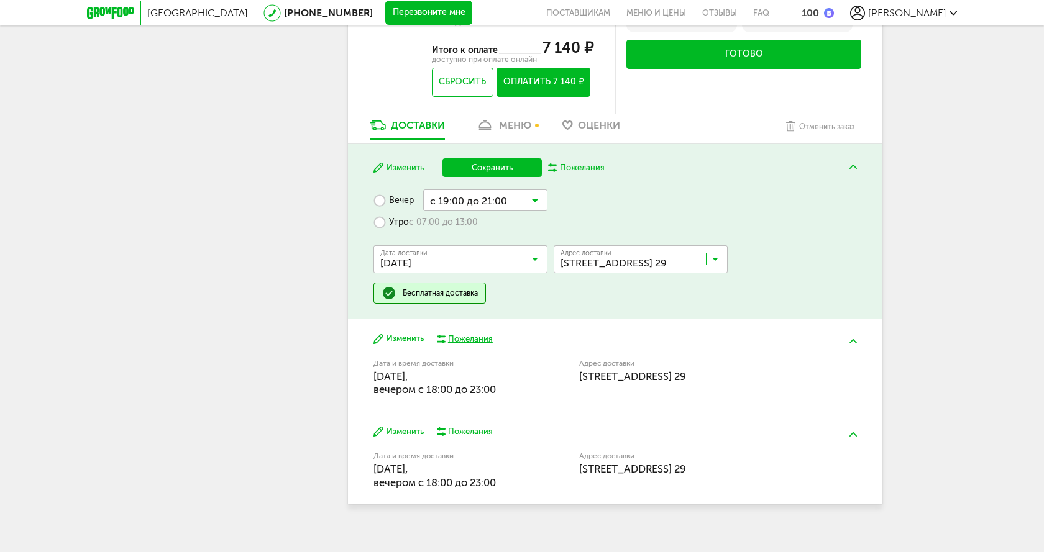
scroll to position [604, 0]
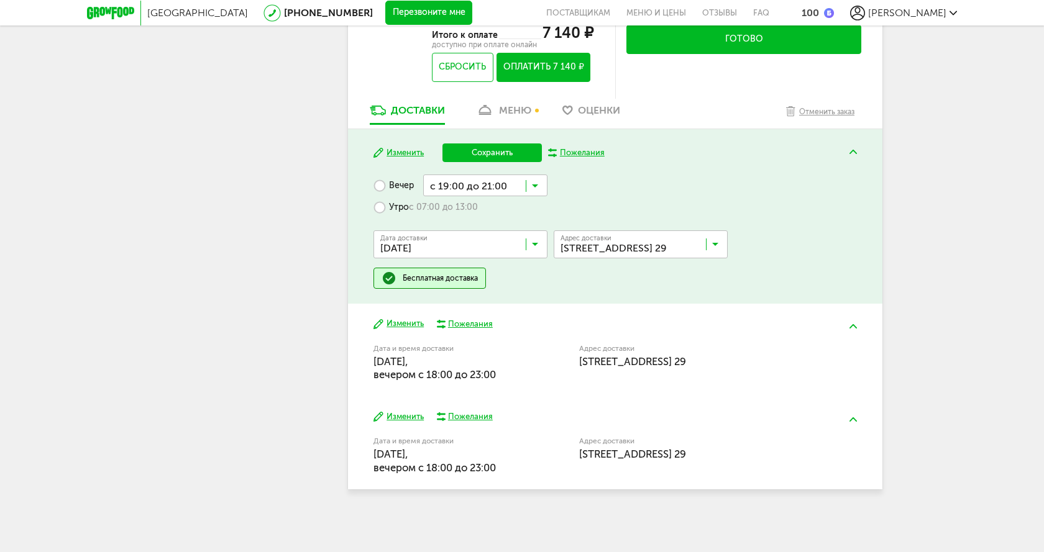
click at [413, 321] on button "Изменить" at bounding box center [398, 324] width 50 height 12
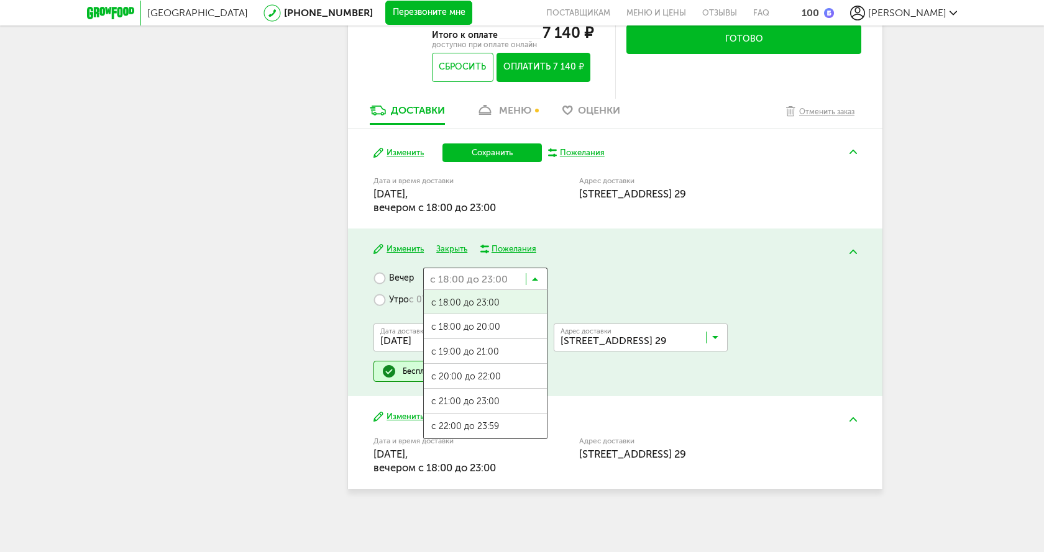
click at [534, 276] on icon at bounding box center [535, 282] width 6 height 12
click at [482, 353] on span "с 19:00 до 21:00" at bounding box center [485, 352] width 123 height 26
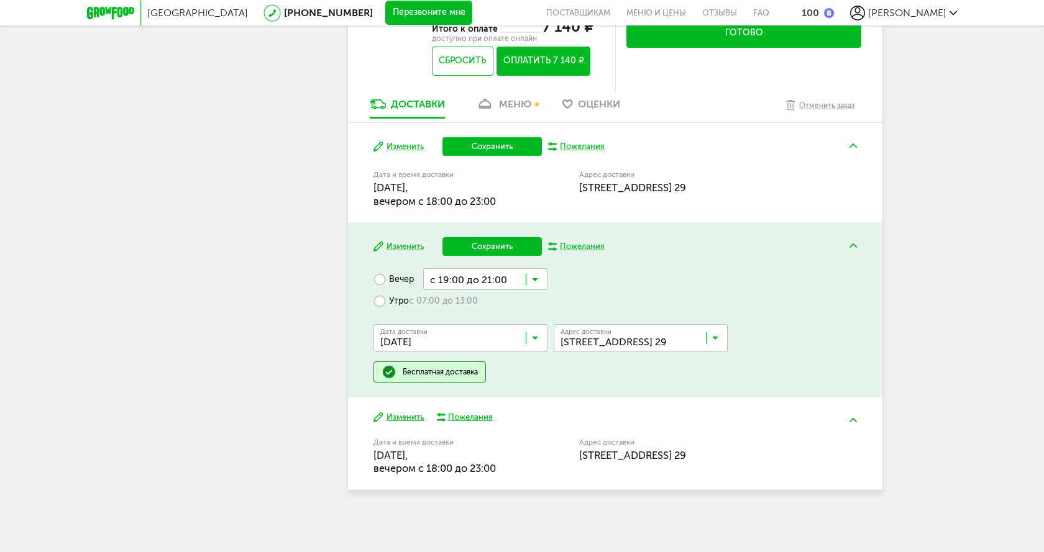
scroll to position [611, 0]
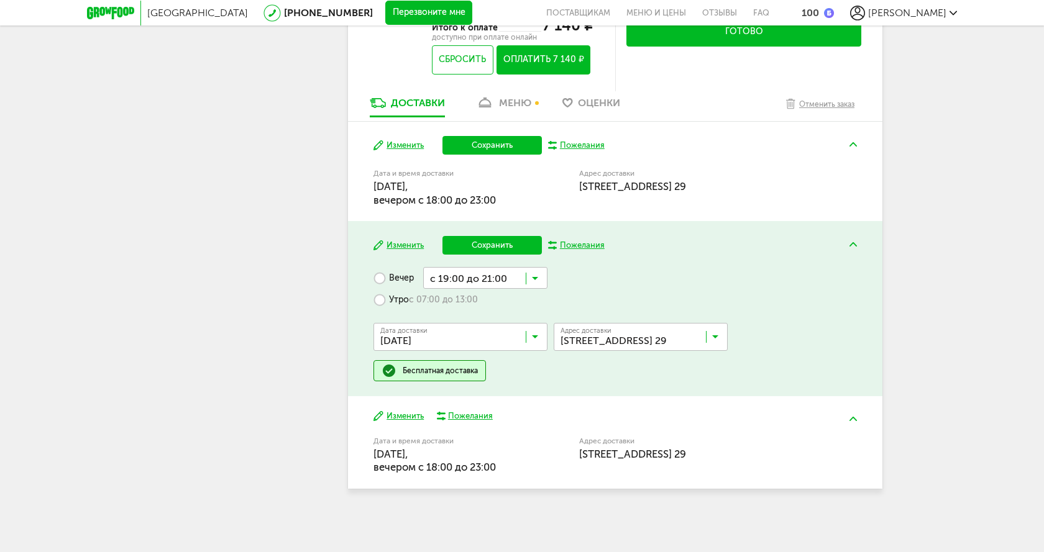
click at [404, 412] on button "Изменить" at bounding box center [398, 417] width 50 height 12
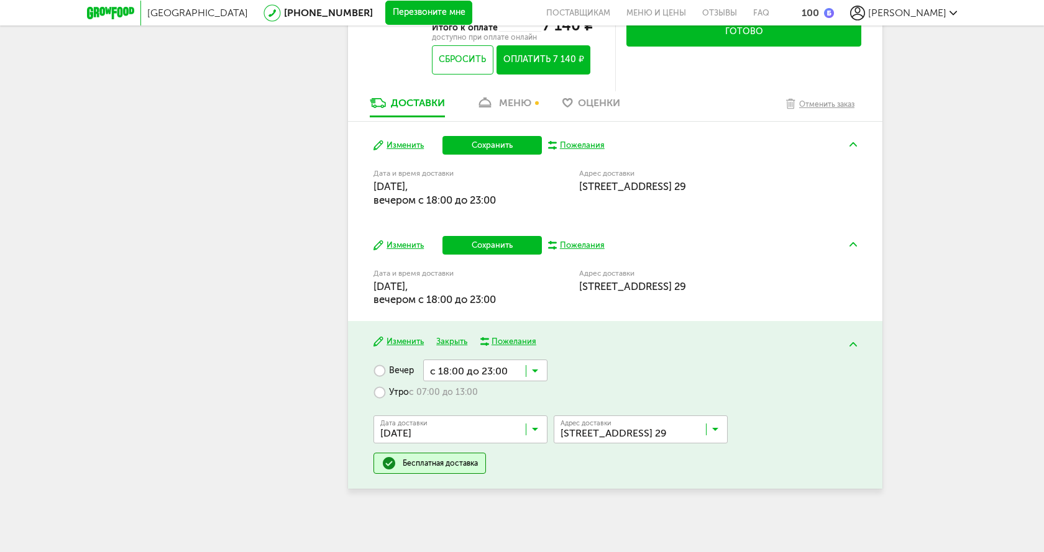
click at [533, 369] on icon at bounding box center [535, 374] width 6 height 12
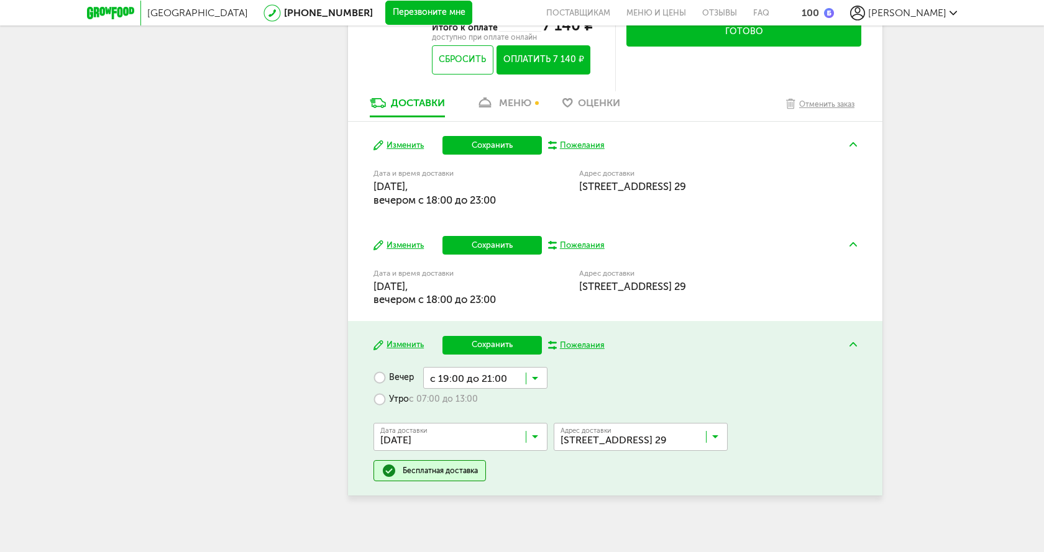
click at [481, 443] on span "с 19:00 до 21:00" at bounding box center [485, 452] width 123 height 26
click at [511, 145] on button "Сохранить" at bounding box center [491, 145] width 99 height 19
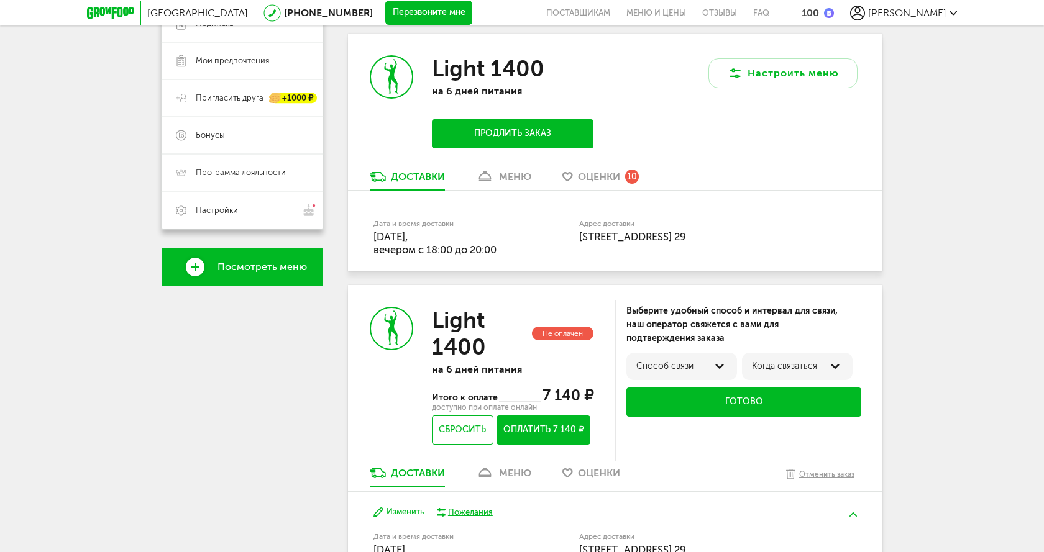
scroll to position [522, 0]
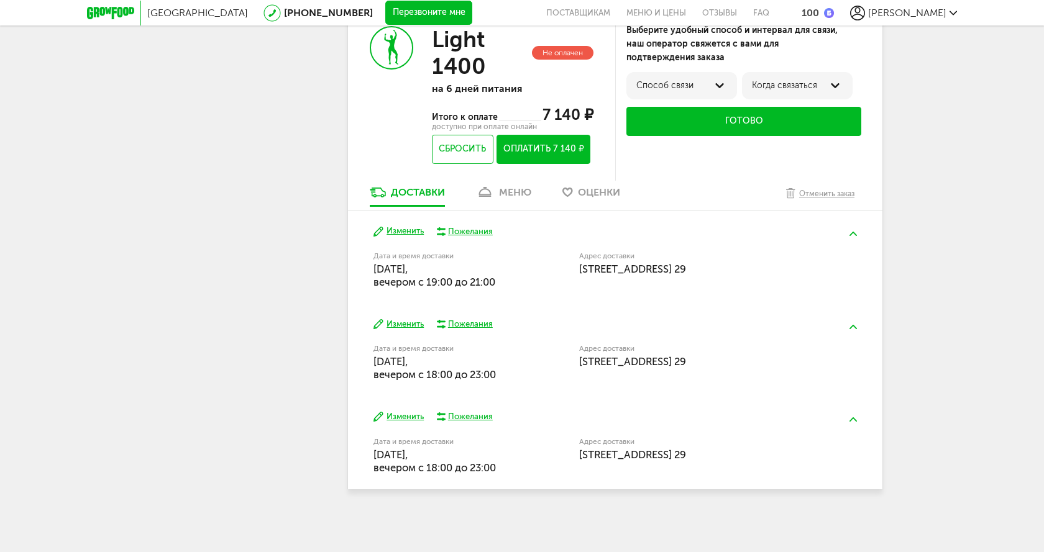
click at [404, 327] on button "Изменить" at bounding box center [398, 325] width 50 height 12
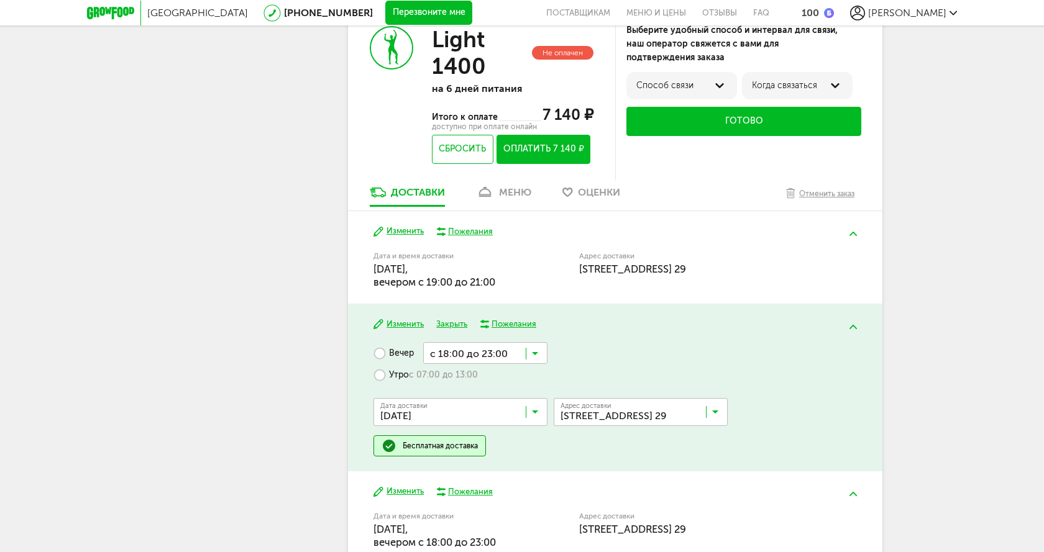
click at [535, 352] on icon at bounding box center [535, 356] width 6 height 12
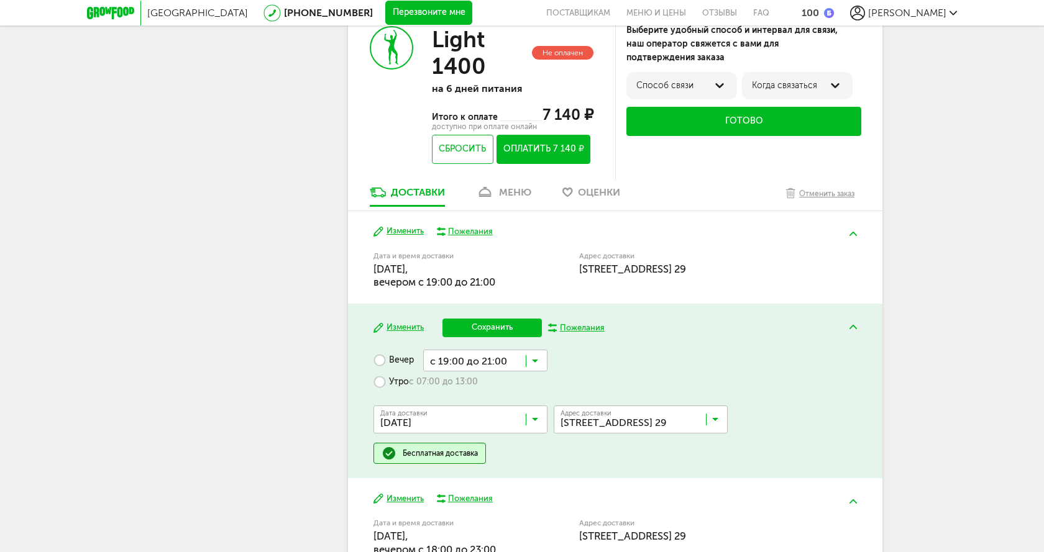
click at [494, 427] on span "с 19:00 до 21:00" at bounding box center [485, 434] width 123 height 26
click at [505, 328] on button "Сохранить" at bounding box center [491, 328] width 99 height 19
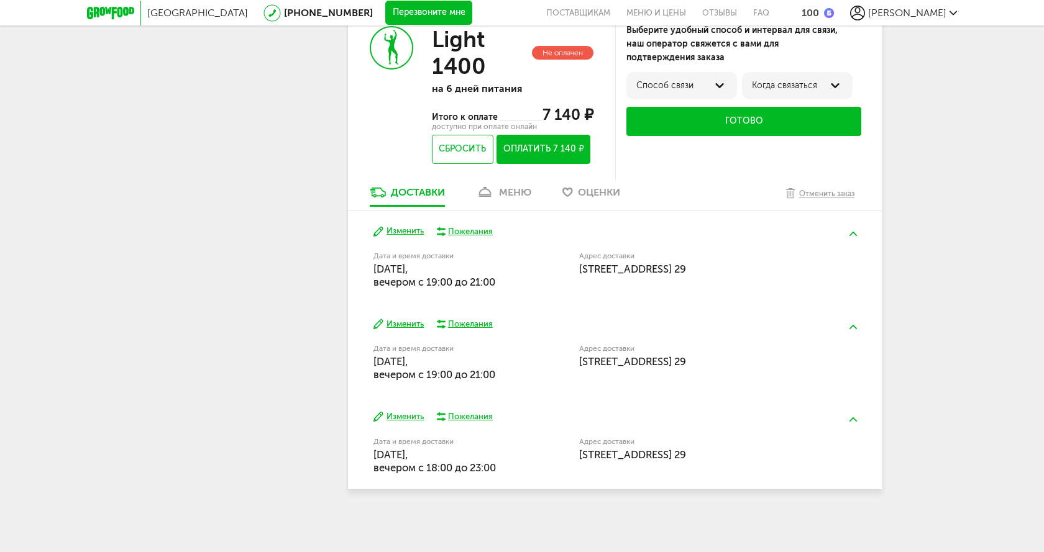
click at [411, 417] on button "Изменить" at bounding box center [398, 417] width 50 height 12
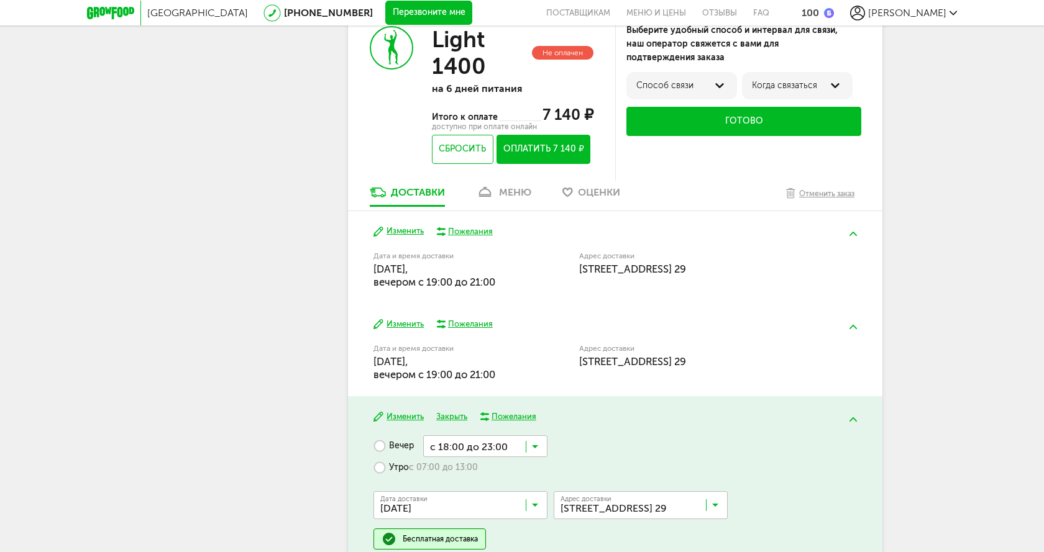
click at [535, 443] on icon at bounding box center [535, 449] width 6 height 12
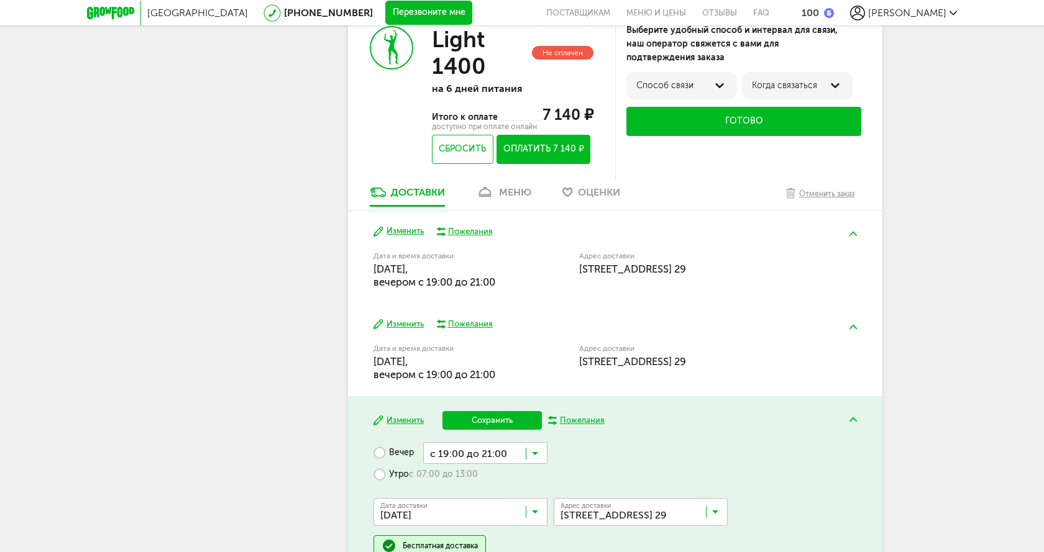
click at [493, 519] on span "с 19:00 до 21:00" at bounding box center [485, 527] width 123 height 26
click at [488, 419] on button "Сохранить" at bounding box center [491, 420] width 99 height 19
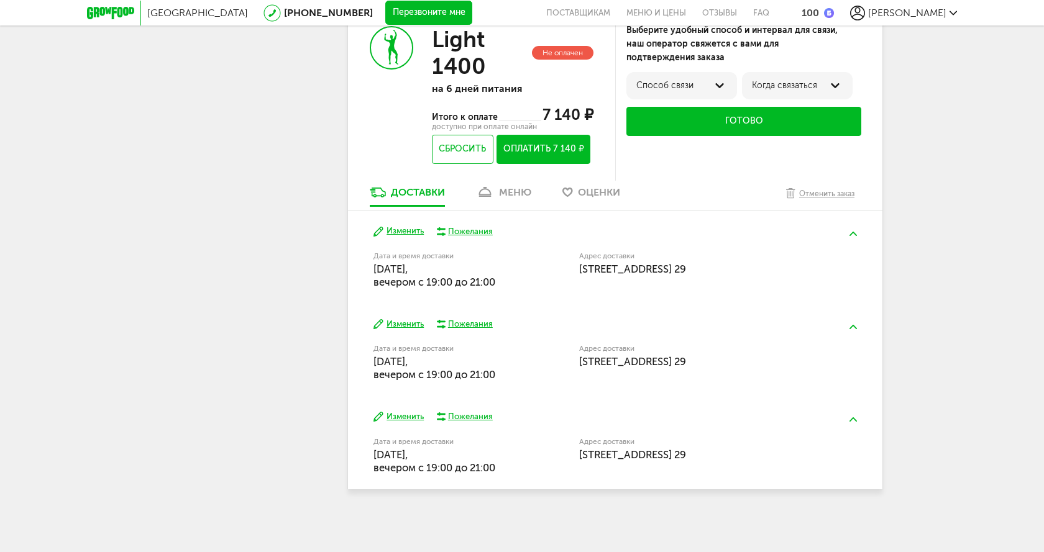
click at [550, 143] on button "Оплатить 7 140 ₽" at bounding box center [543, 149] width 94 height 29
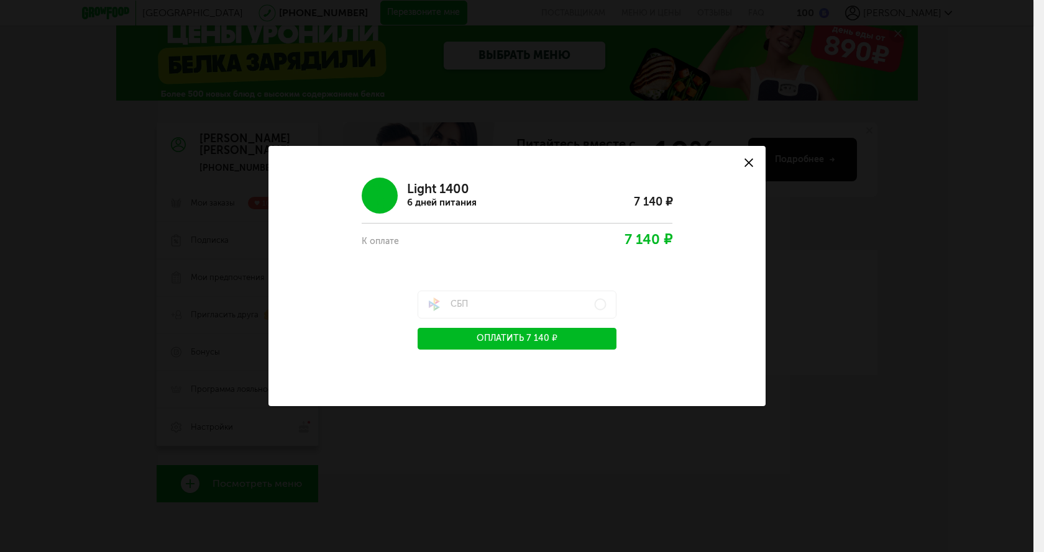
scroll to position [24, 0]
click at [532, 338] on button "Оплатить 7 140 ₽" at bounding box center [516, 339] width 199 height 22
